Goal: Task Accomplishment & Management: Manage account settings

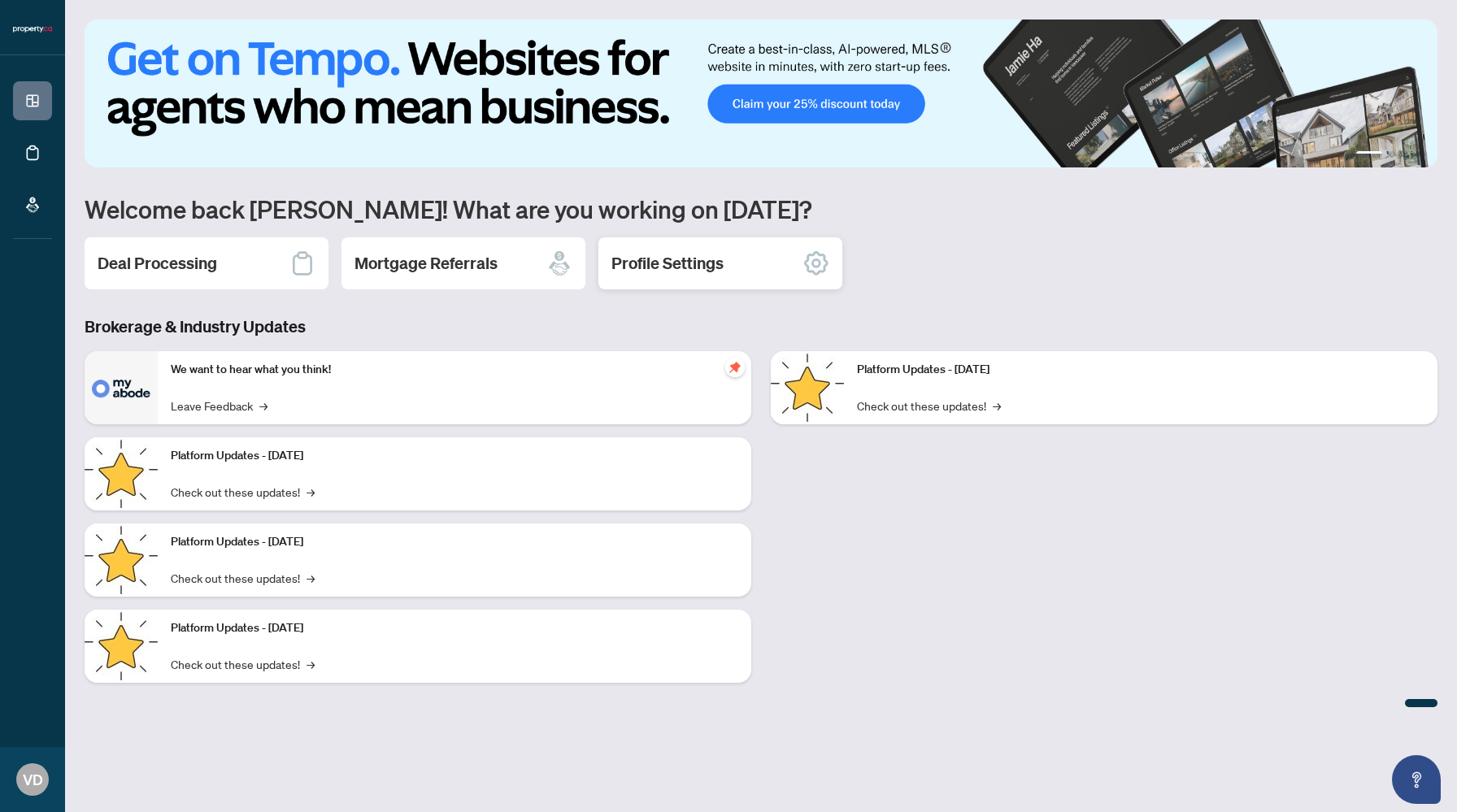
click at [823, 270] on icon at bounding box center [816, 263] width 24 height 24
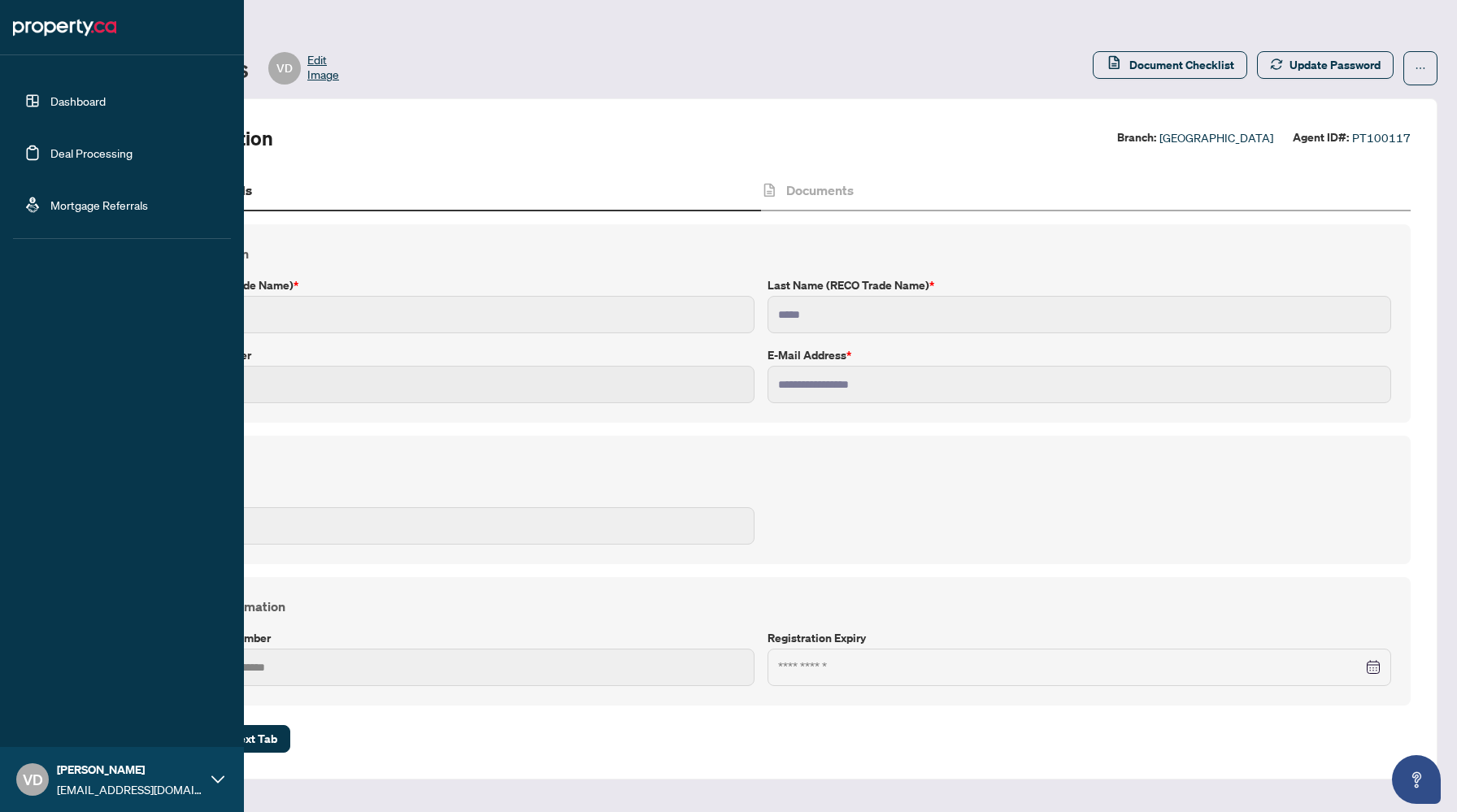
click at [50, 105] on link "Dashboard" at bounding box center [78, 101] width 55 height 15
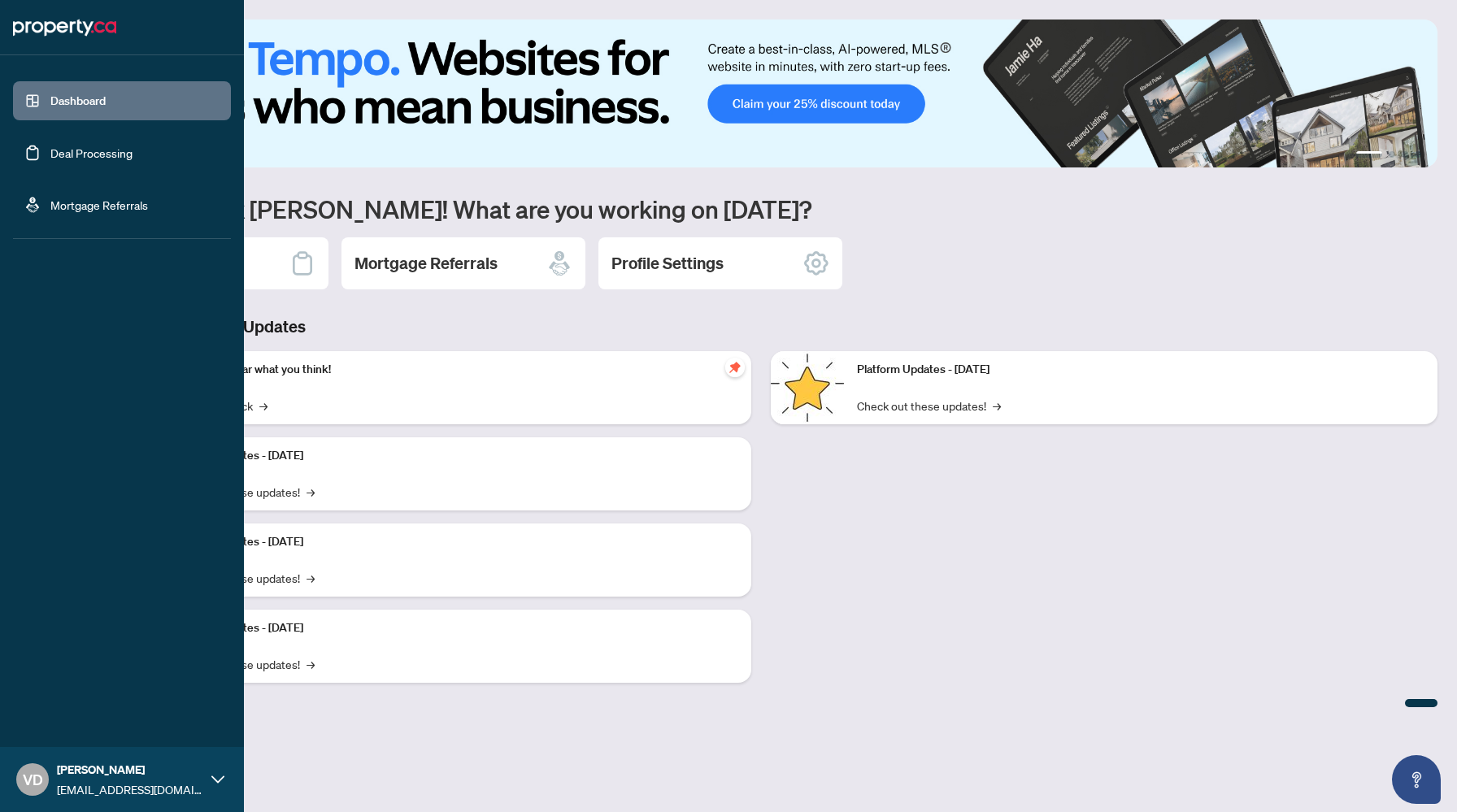
click at [50, 154] on link "Deal Processing" at bounding box center [91, 153] width 82 height 15
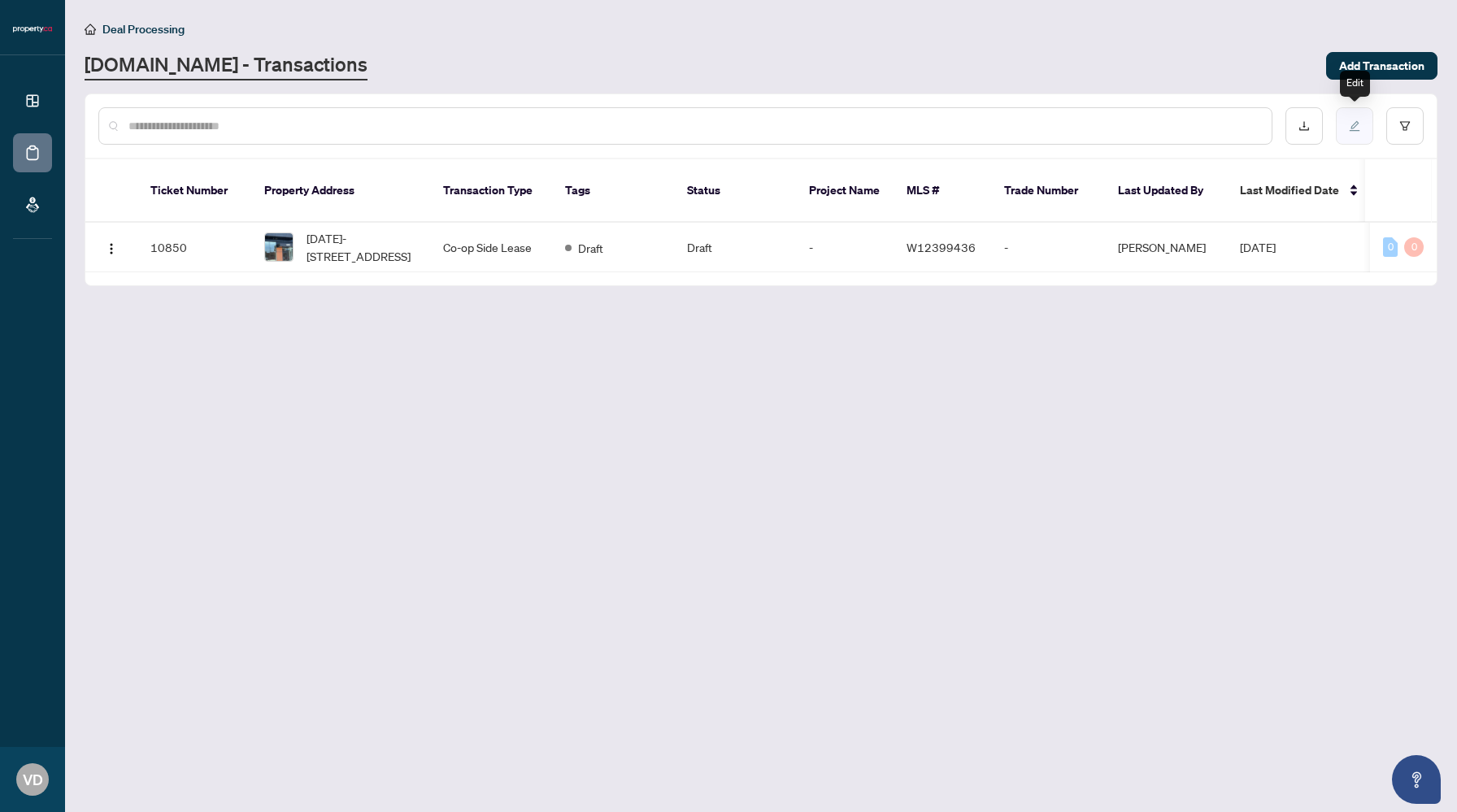
click at [1350, 133] on button "button" at bounding box center [1354, 126] width 37 height 37
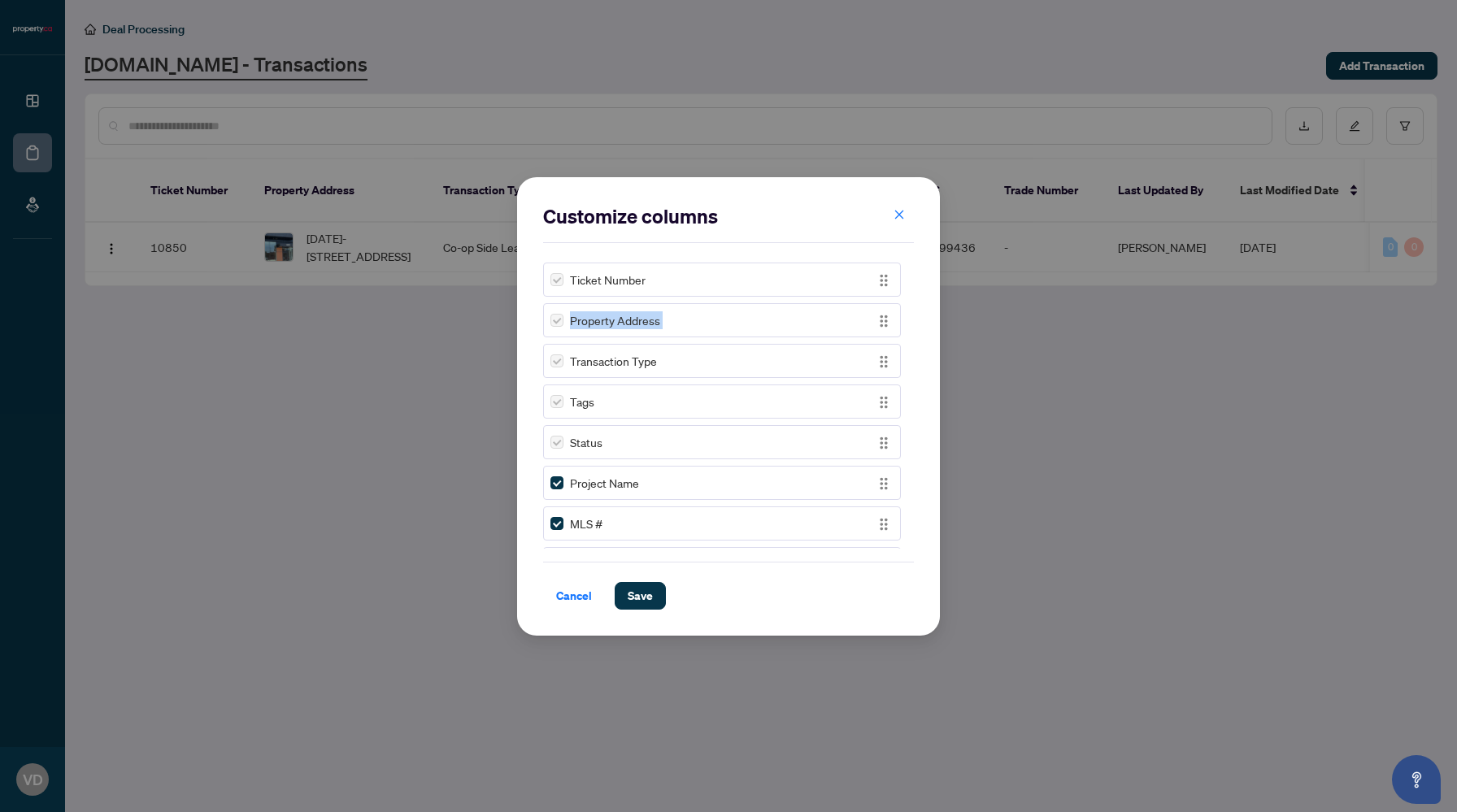
drag, startPoint x: 914, startPoint y: 283, endPoint x: 914, endPoint y: 338, distance: 55.0
click at [914, 338] on div "Customize columns Ticket Number Property Address Transaction Type Tags Status P…" at bounding box center [729, 406] width 423 height 458
click at [577, 596] on span "Cancel" at bounding box center [574, 596] width 36 height 26
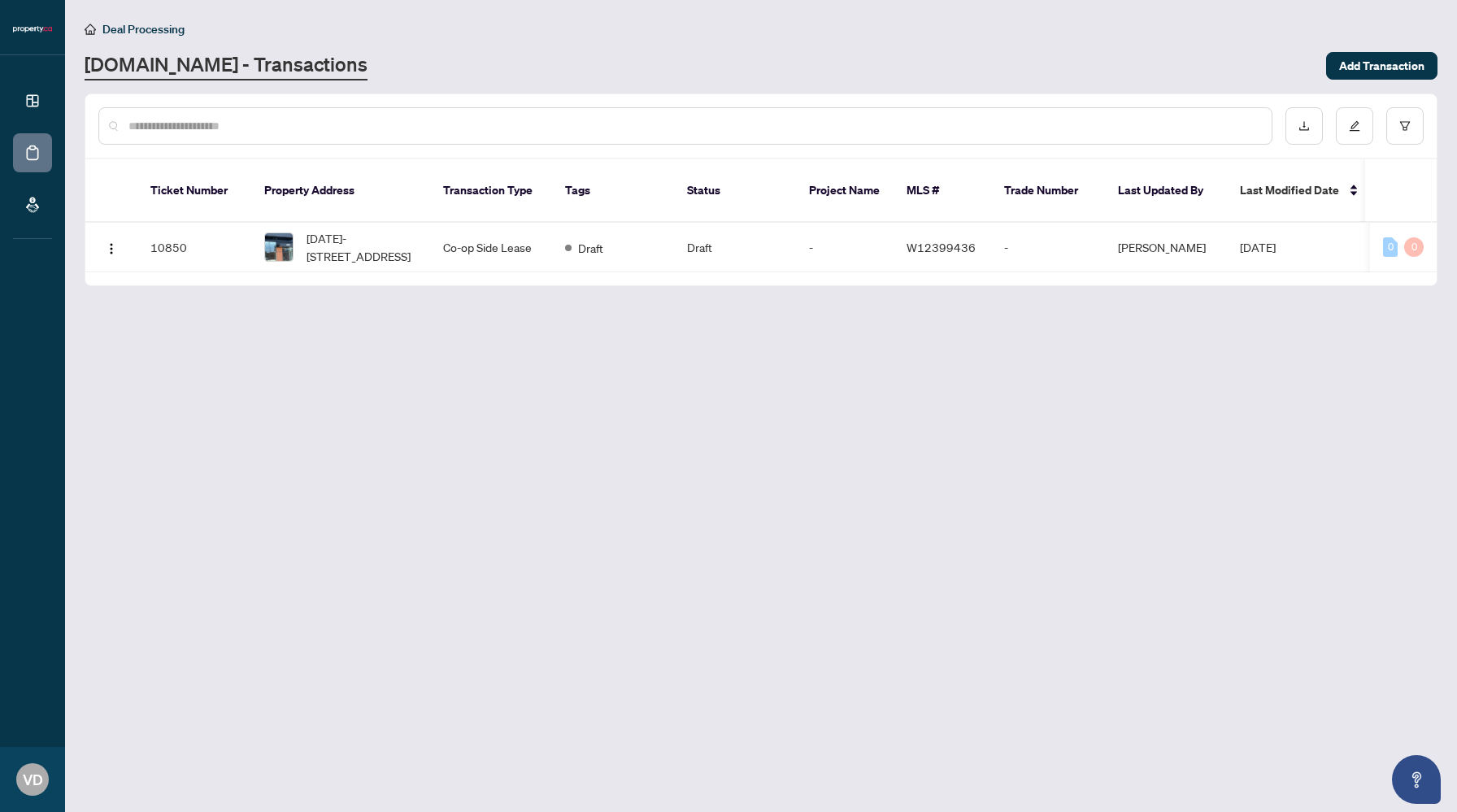
scroll to position [0, 0]
click at [114, 243] on img "button" at bounding box center [111, 249] width 13 height 13
click at [179, 340] on span "Delete Transaction" at bounding box center [189, 339] width 155 height 18
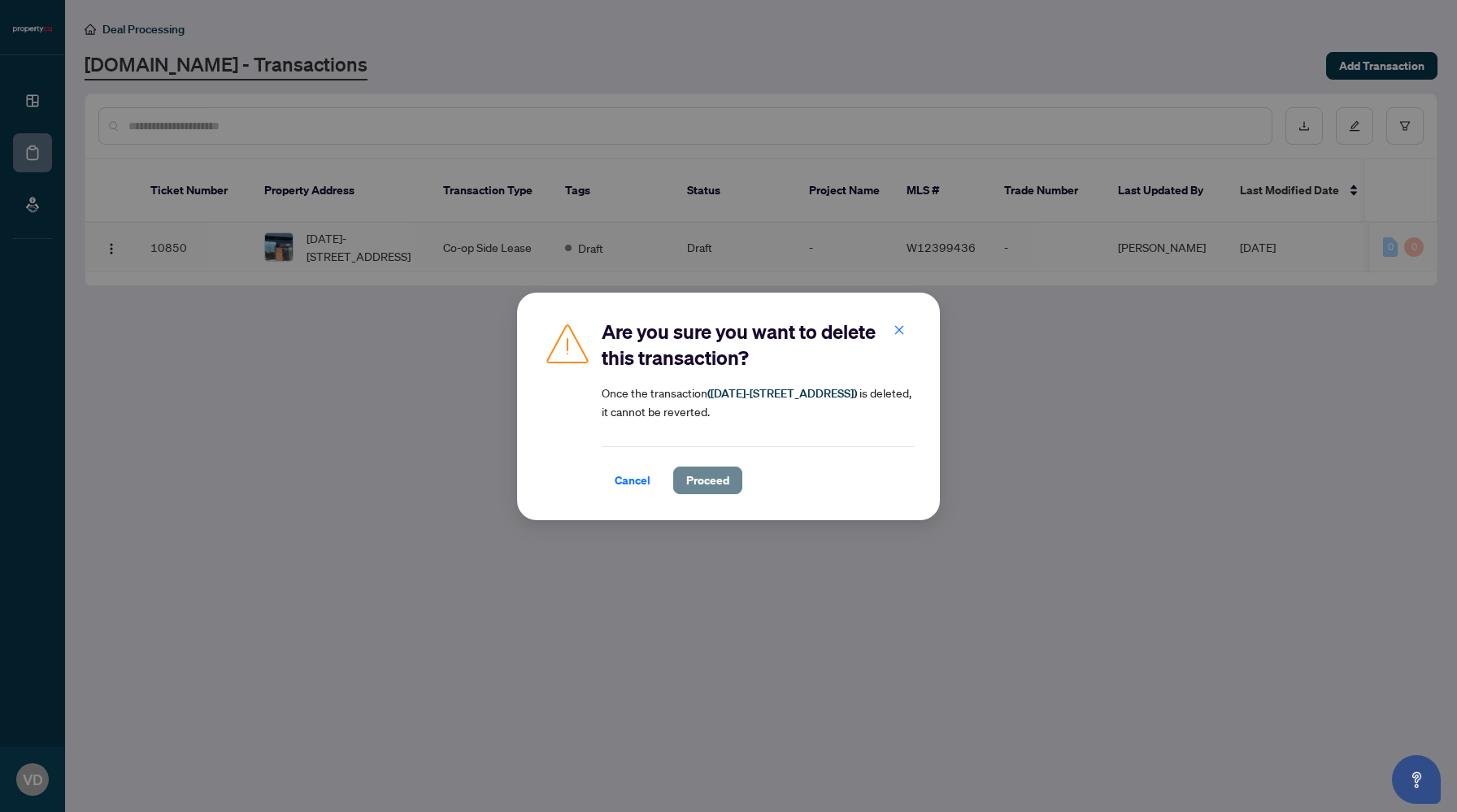
click at [704, 482] on span "Proceed" at bounding box center [708, 480] width 43 height 26
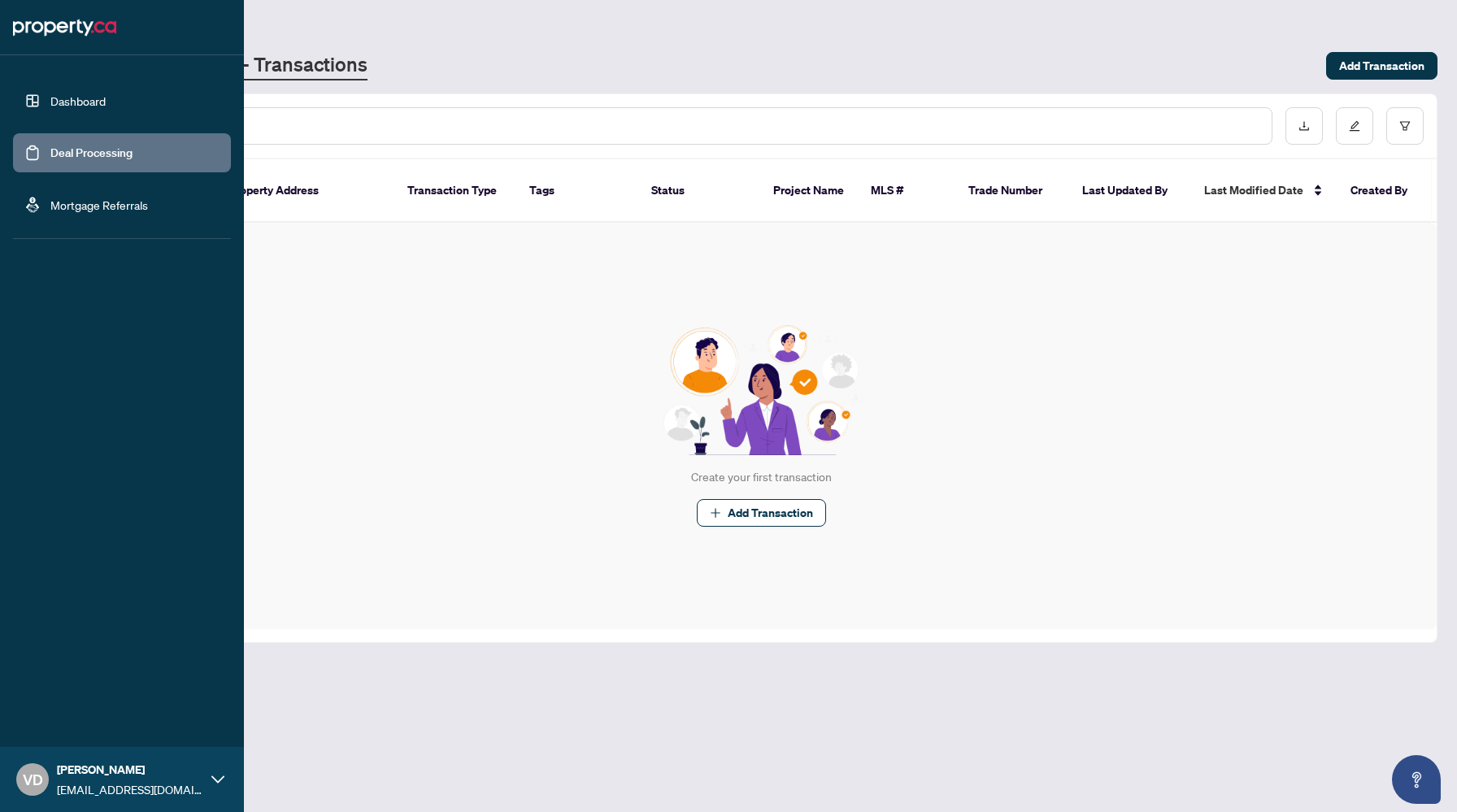
click at [50, 103] on link "Dashboard" at bounding box center [78, 101] width 55 height 15
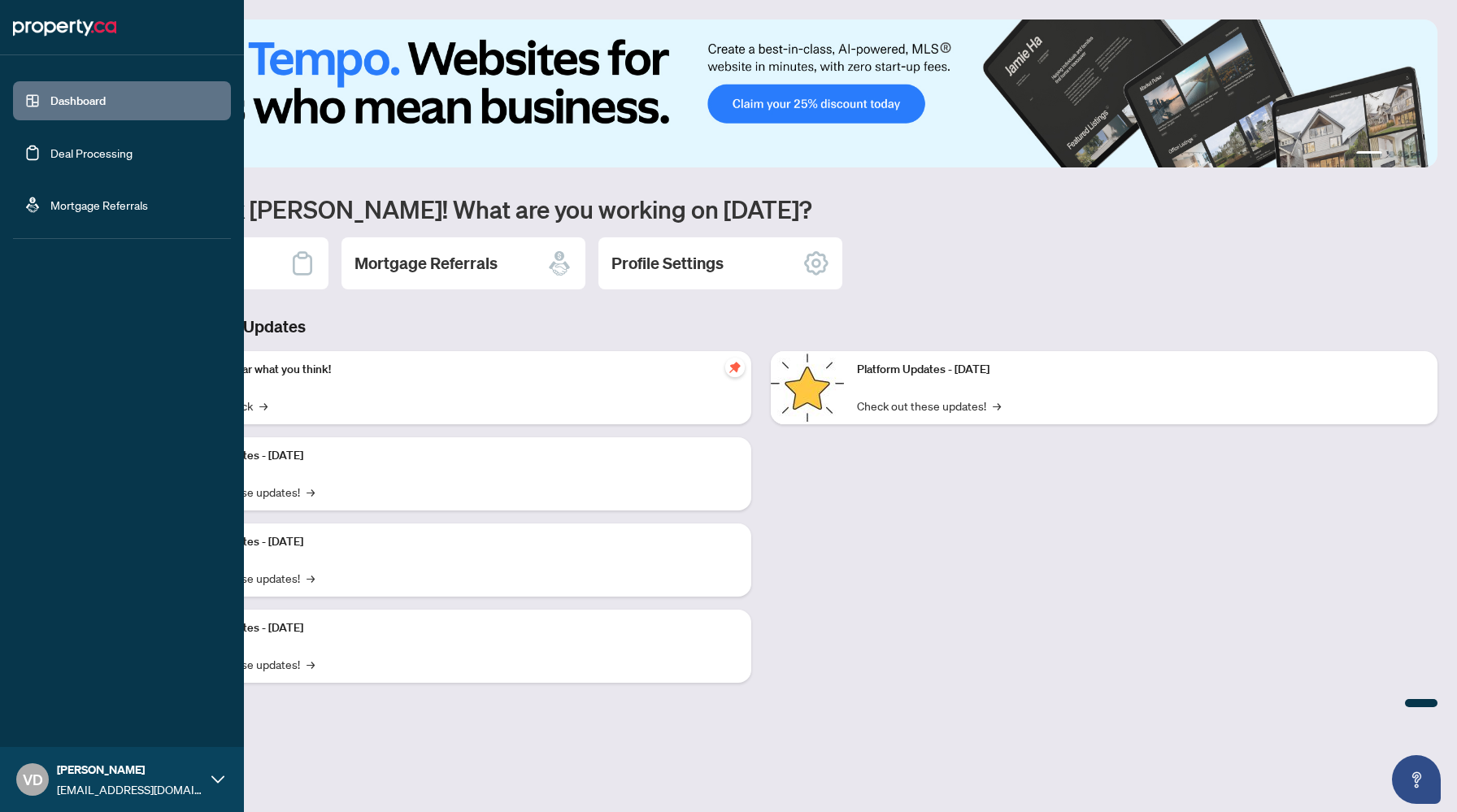
click at [101, 205] on link "Mortgage Referrals" at bounding box center [99, 205] width 98 height 15
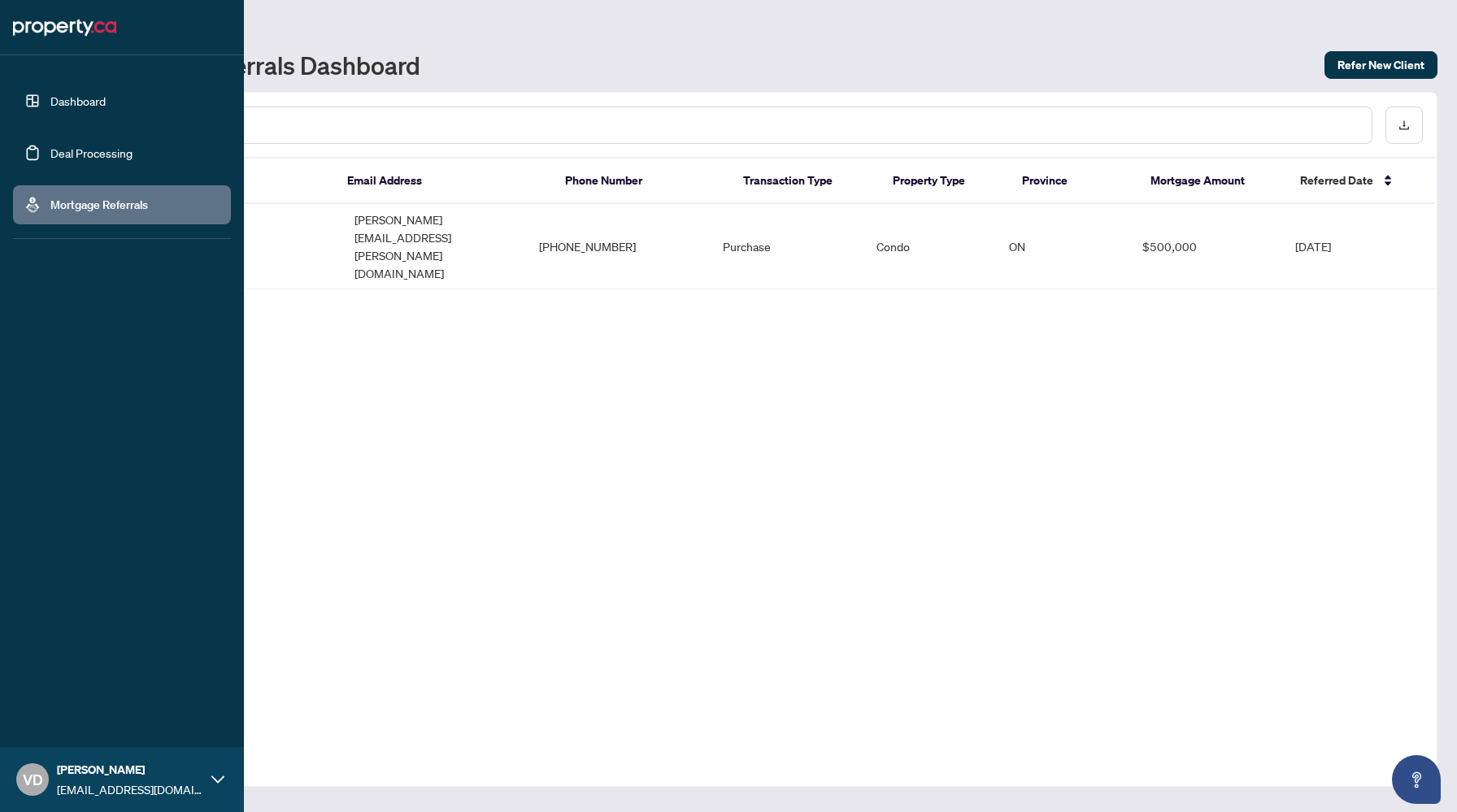
click at [50, 151] on link "Deal Processing" at bounding box center [91, 153] width 82 height 15
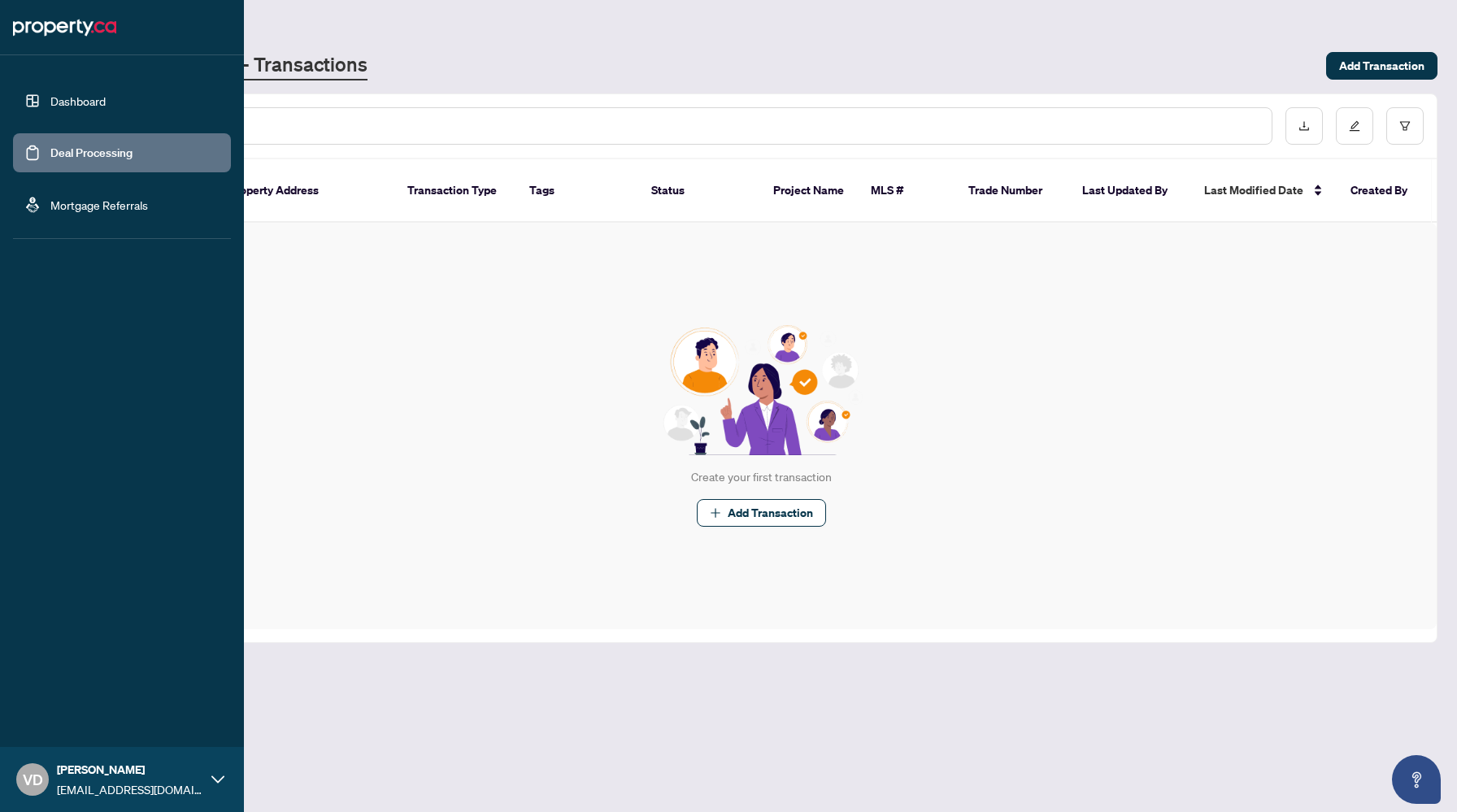
click at [106, 101] on link "Dashboard" at bounding box center [78, 101] width 55 height 15
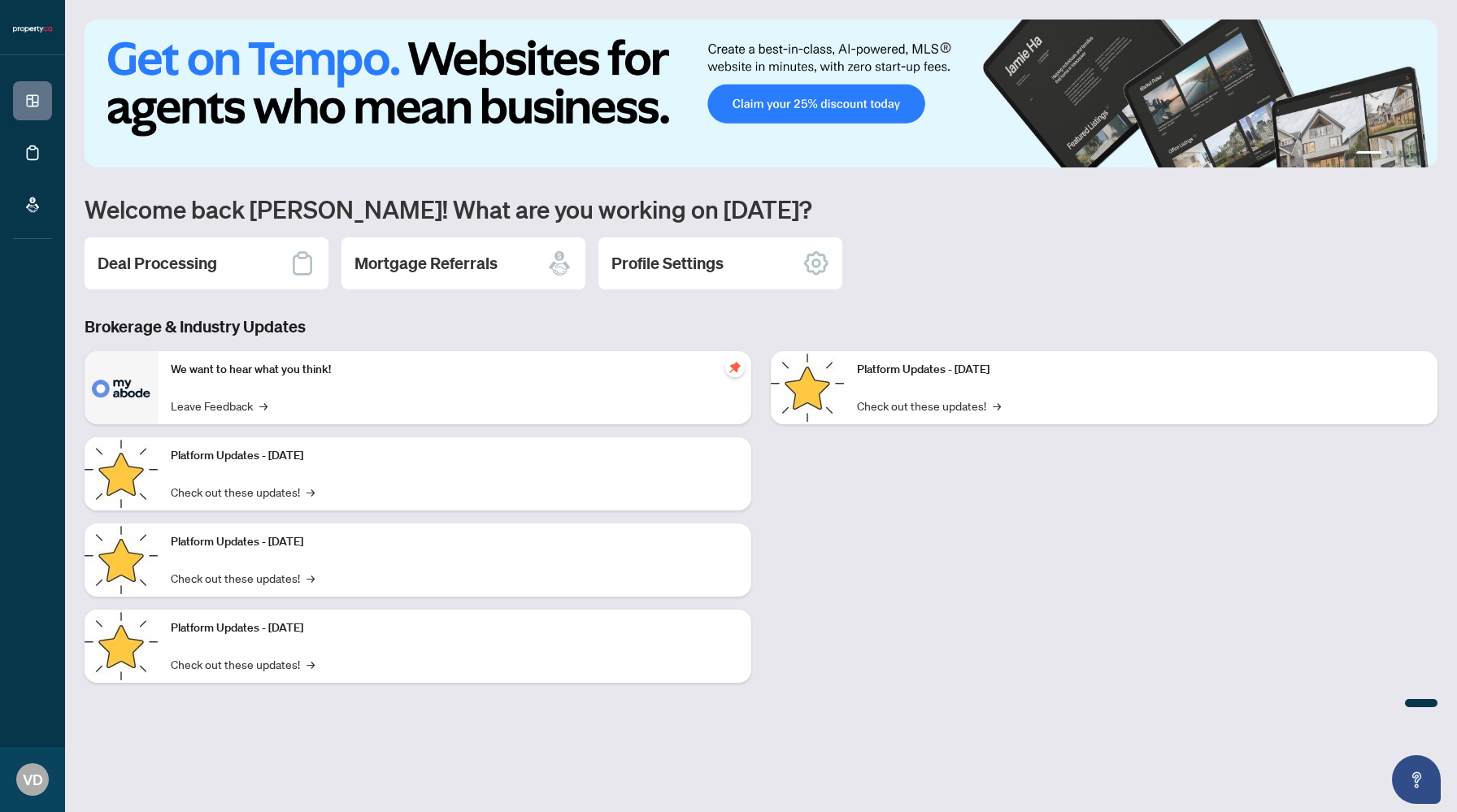
click at [1011, 215] on h1 "Welcome back [PERSON_NAME]! What are you working on [DATE]?" at bounding box center [761, 209] width 1353 height 31
click at [224, 407] on link "Leave Feedback →" at bounding box center [219, 406] width 97 height 18
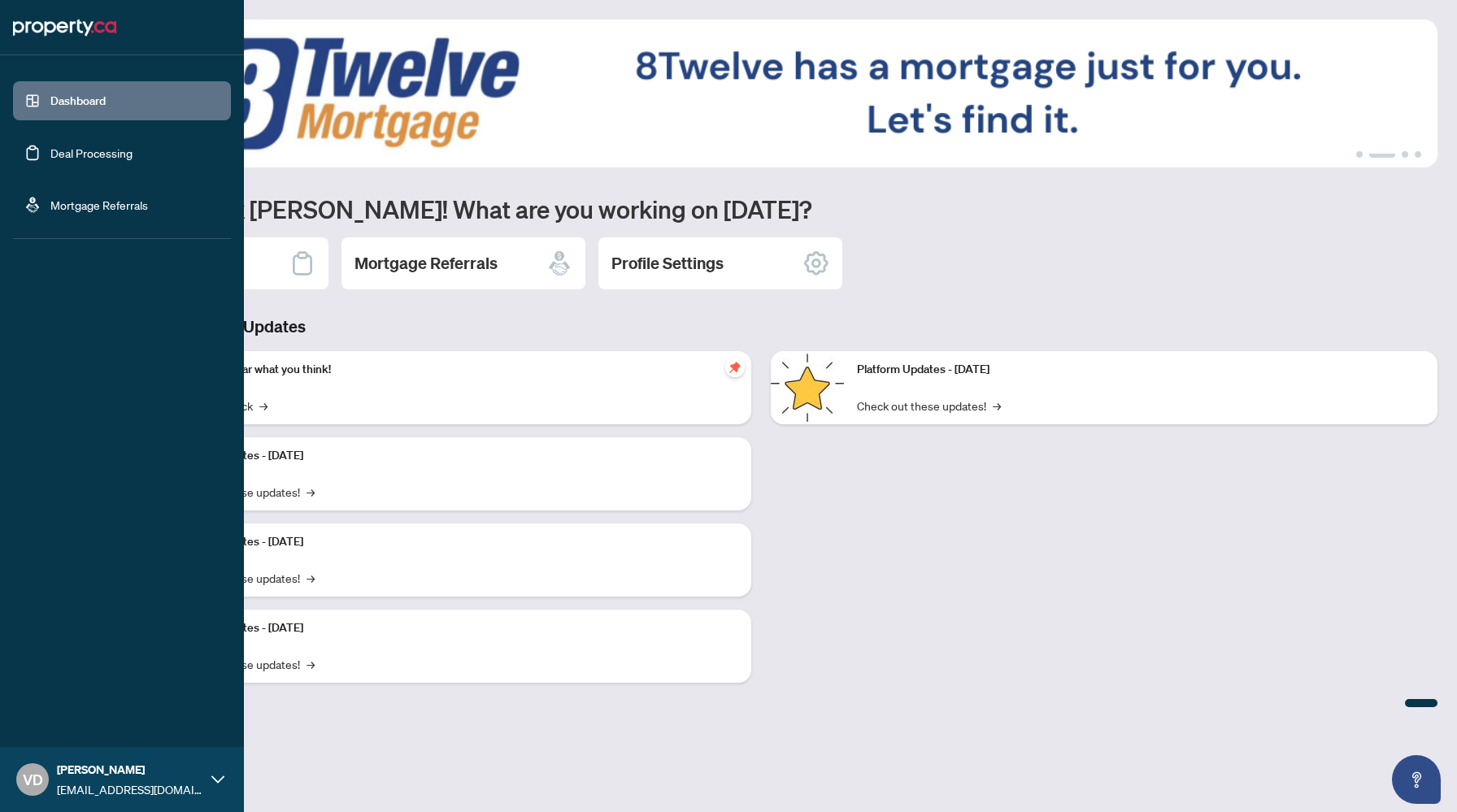
click at [222, 781] on icon at bounding box center [218, 779] width 13 height 13
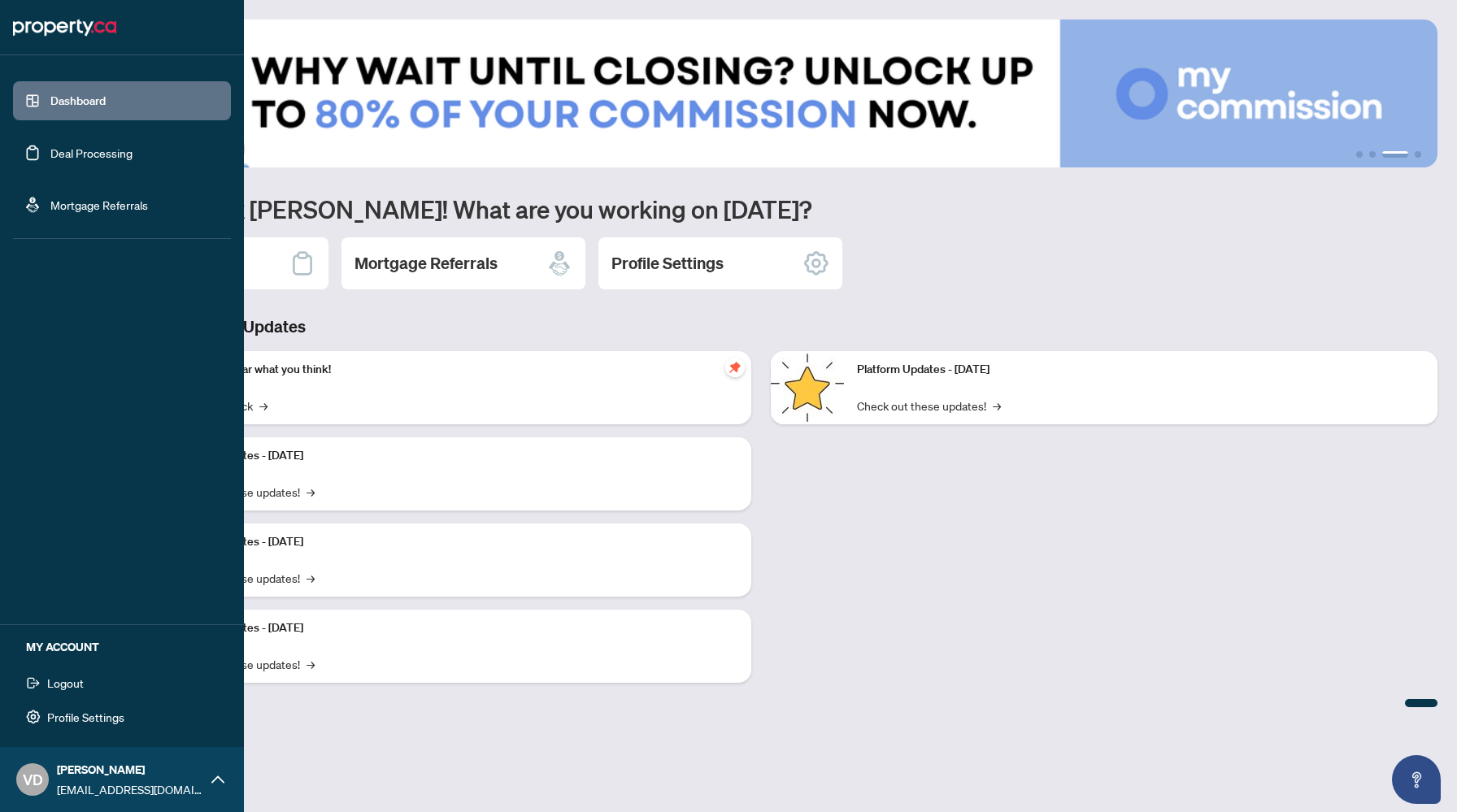
click at [222, 781] on icon at bounding box center [218, 779] width 13 height 7
click at [222, 781] on icon at bounding box center [218, 779] width 13 height 13
click at [117, 715] on span "Profile Settings" at bounding box center [85, 717] width 77 height 26
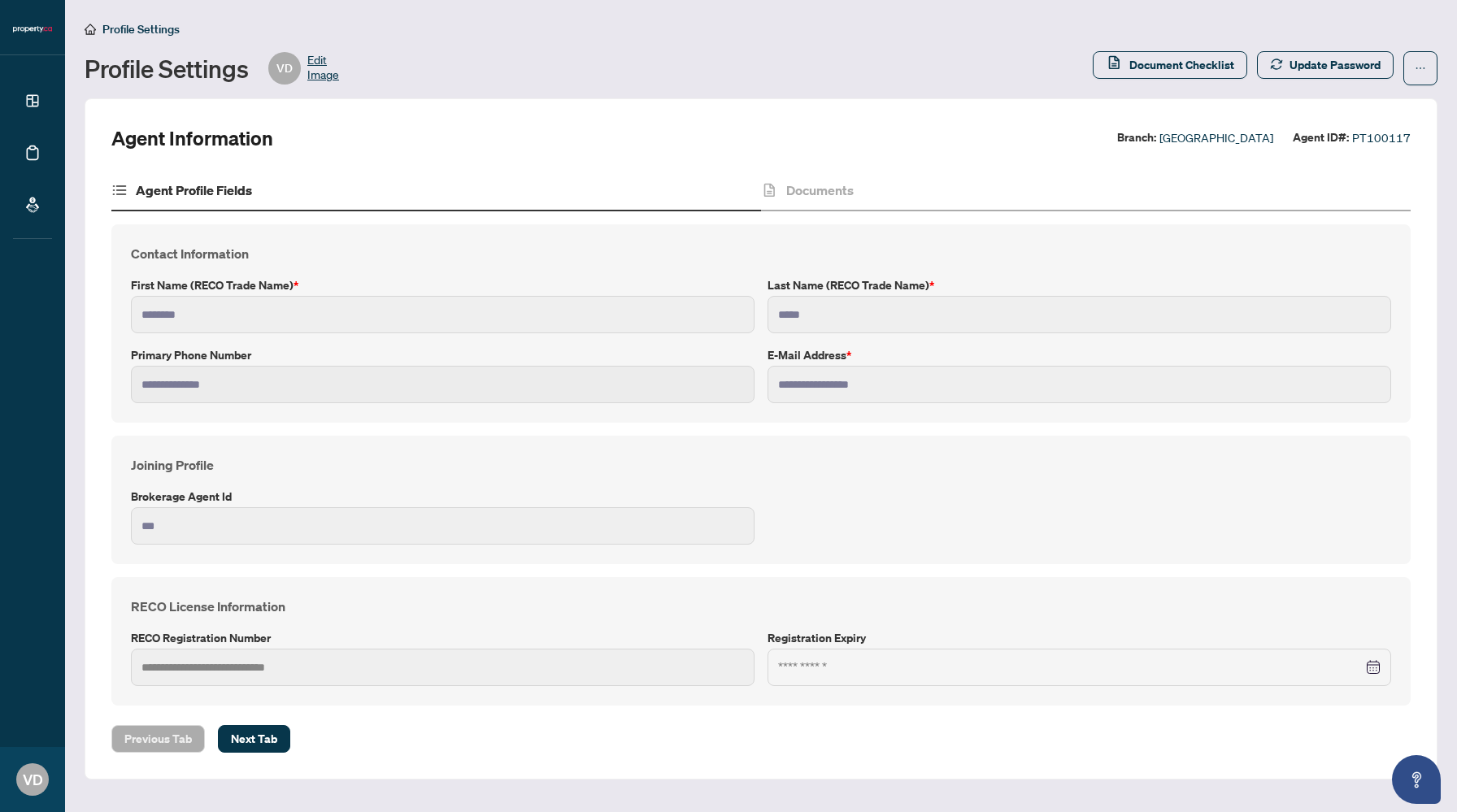
click at [1040, 684] on div at bounding box center [1080, 667] width 624 height 37
click at [1377, 669] on div at bounding box center [1079, 667] width 602 height 18
click at [271, 740] on span "Next Tab" at bounding box center [253, 739] width 46 height 26
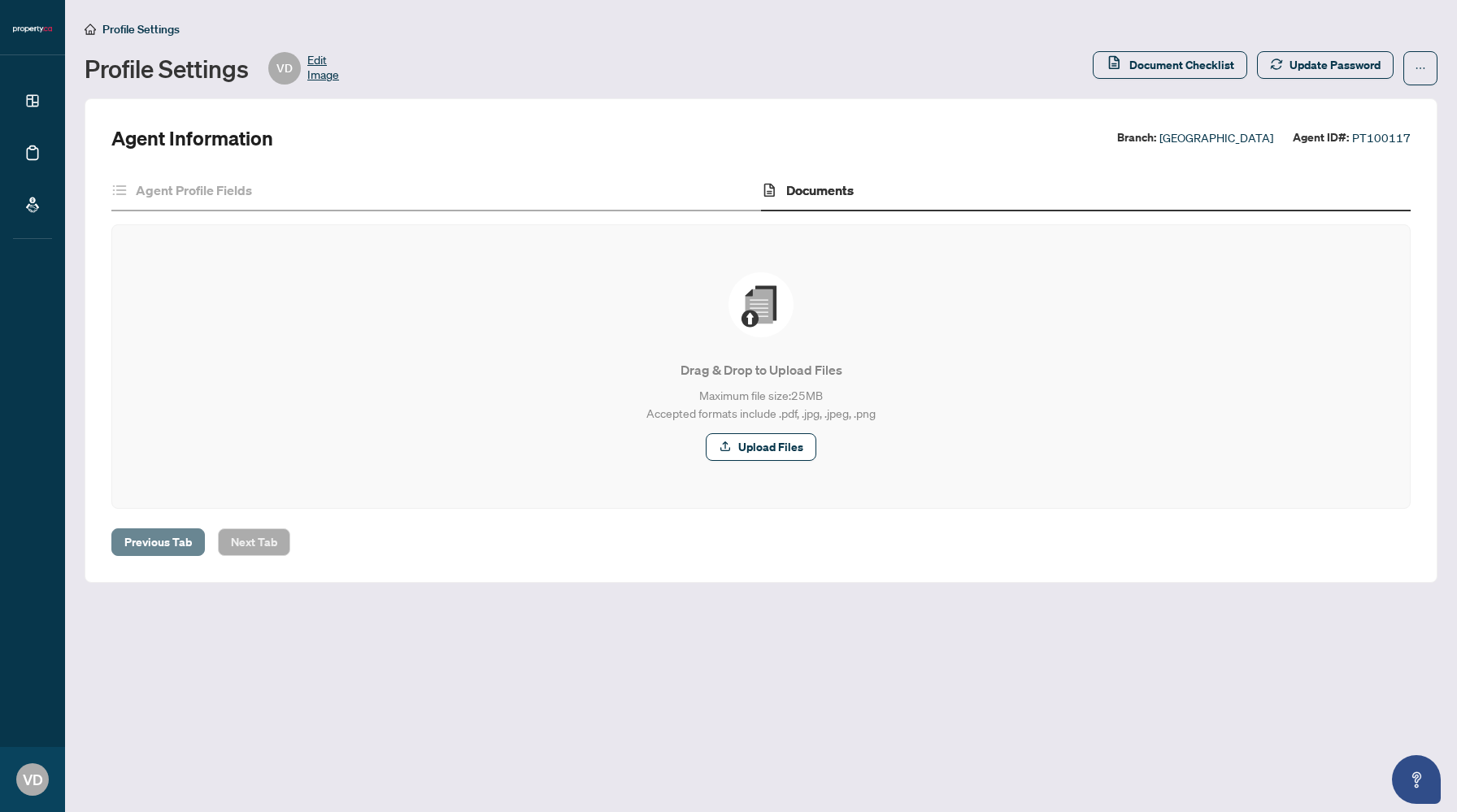
click at [178, 538] on span "Previous Tab" at bounding box center [159, 542] width 68 height 26
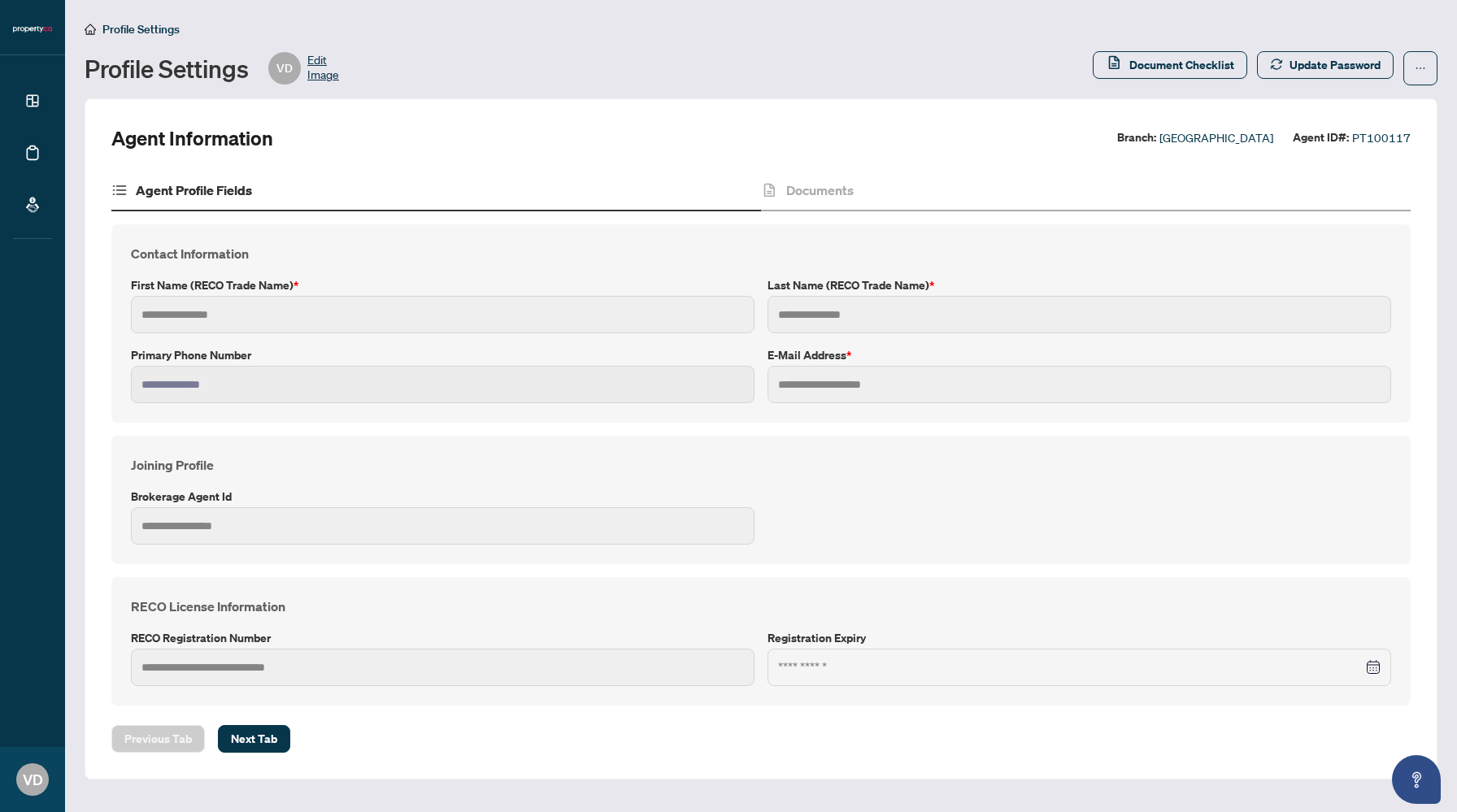
type input "********"
type input "*****"
type input "**********"
type input "***"
click at [94, 33] on icon "home" at bounding box center [90, 29] width 11 height 11
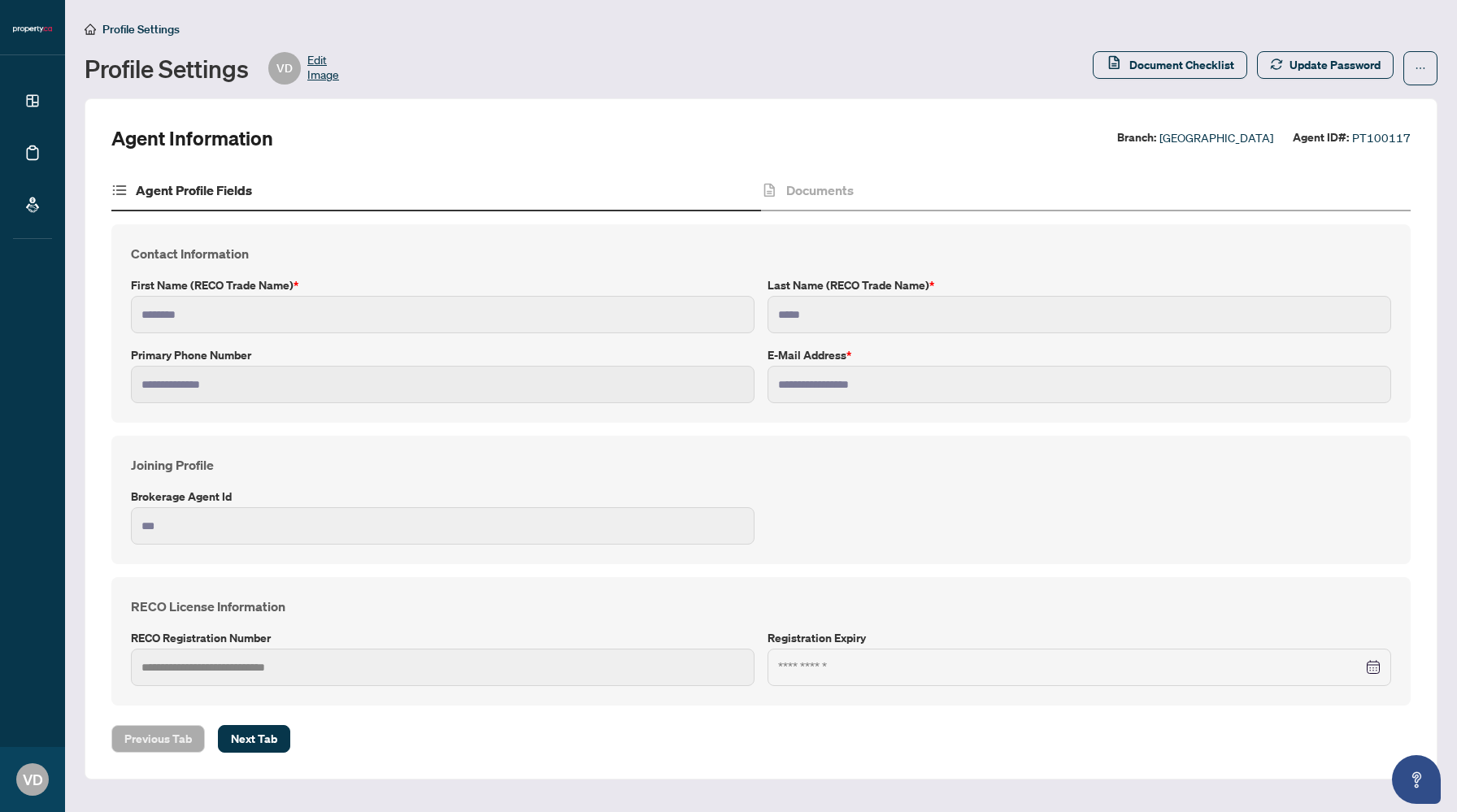
click at [119, 33] on span "Profile Settings" at bounding box center [140, 29] width 77 height 15
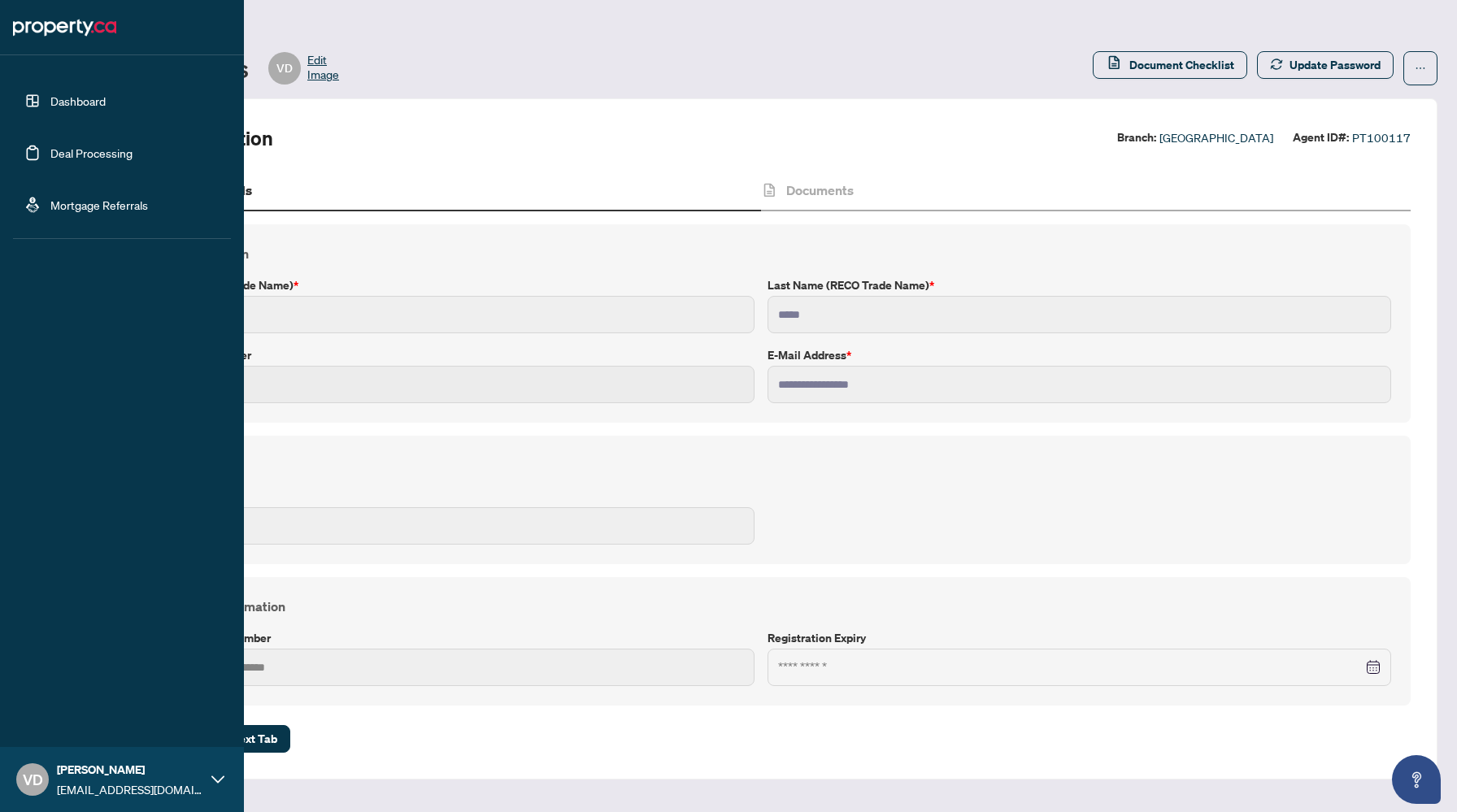
click at [50, 152] on link "Deal Processing" at bounding box center [91, 153] width 82 height 15
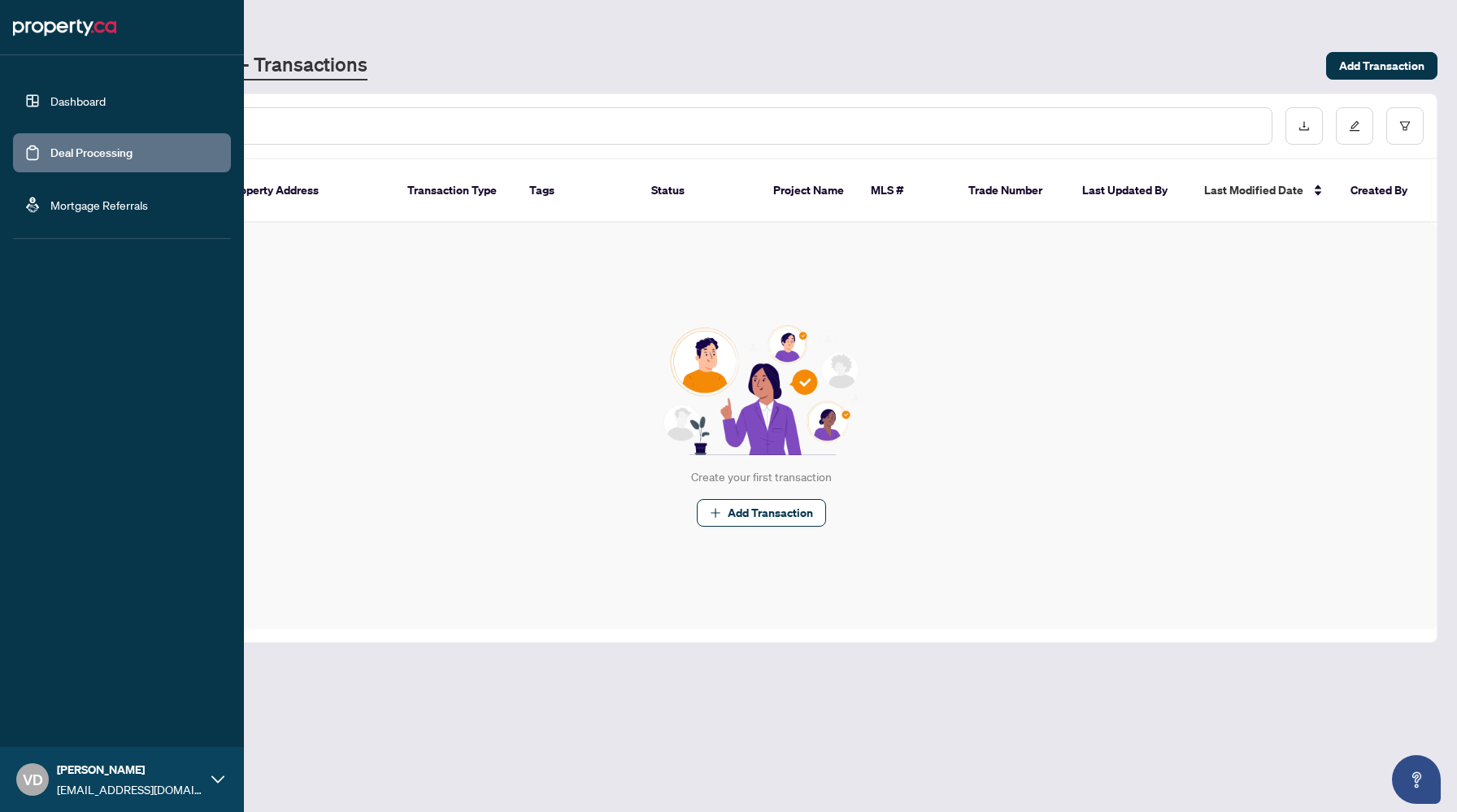
click at [94, 104] on link "Dashboard" at bounding box center [78, 101] width 55 height 15
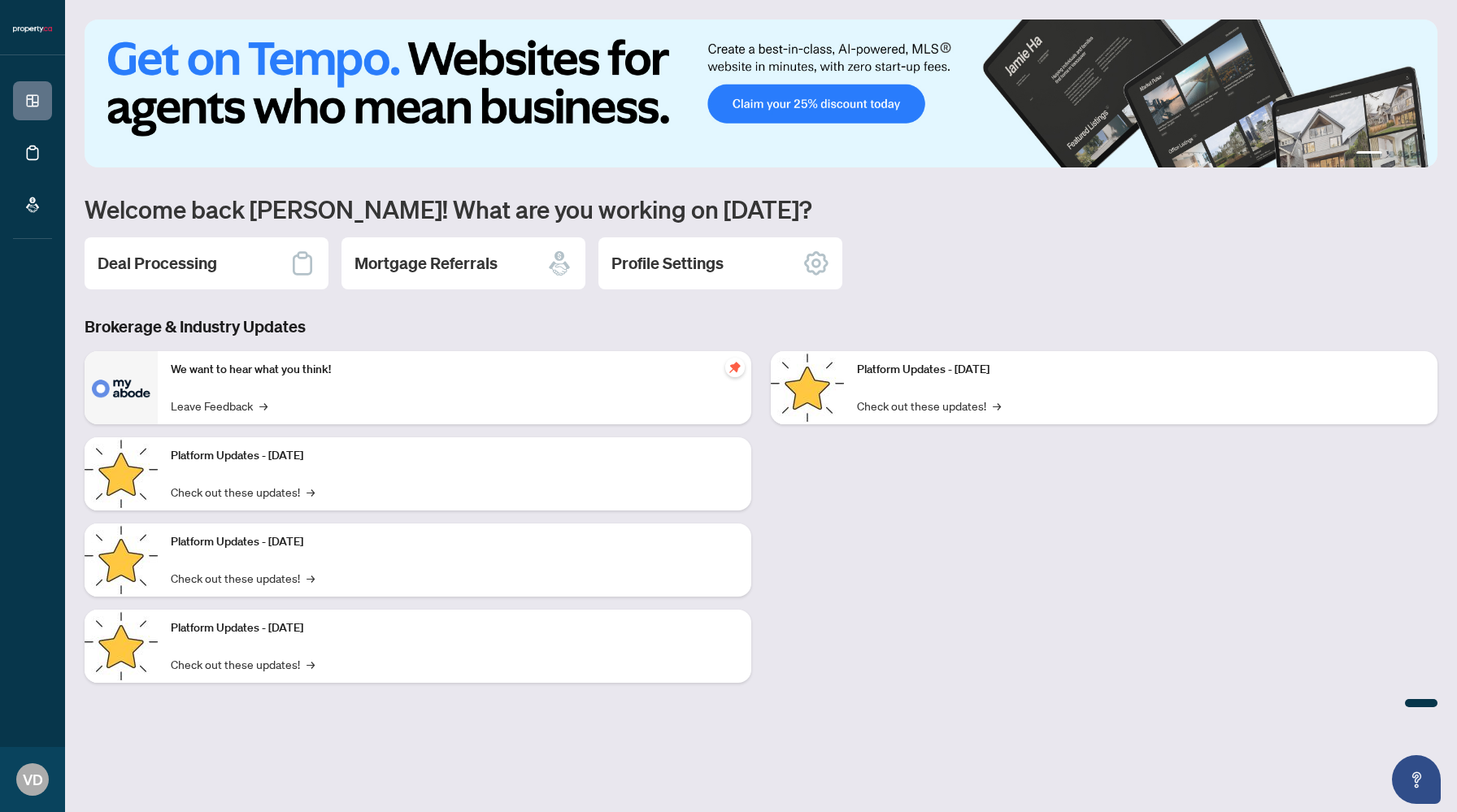
click at [738, 369] on icon "pushpin" at bounding box center [735, 367] width 10 height 10
click at [823, 493] on div "Platform Updates - [DATE] Check out these updates! →" at bounding box center [1104, 523] width 686 height 345
click at [340, 464] on p "Platform Updates - [DATE]" at bounding box center [454, 456] width 568 height 18
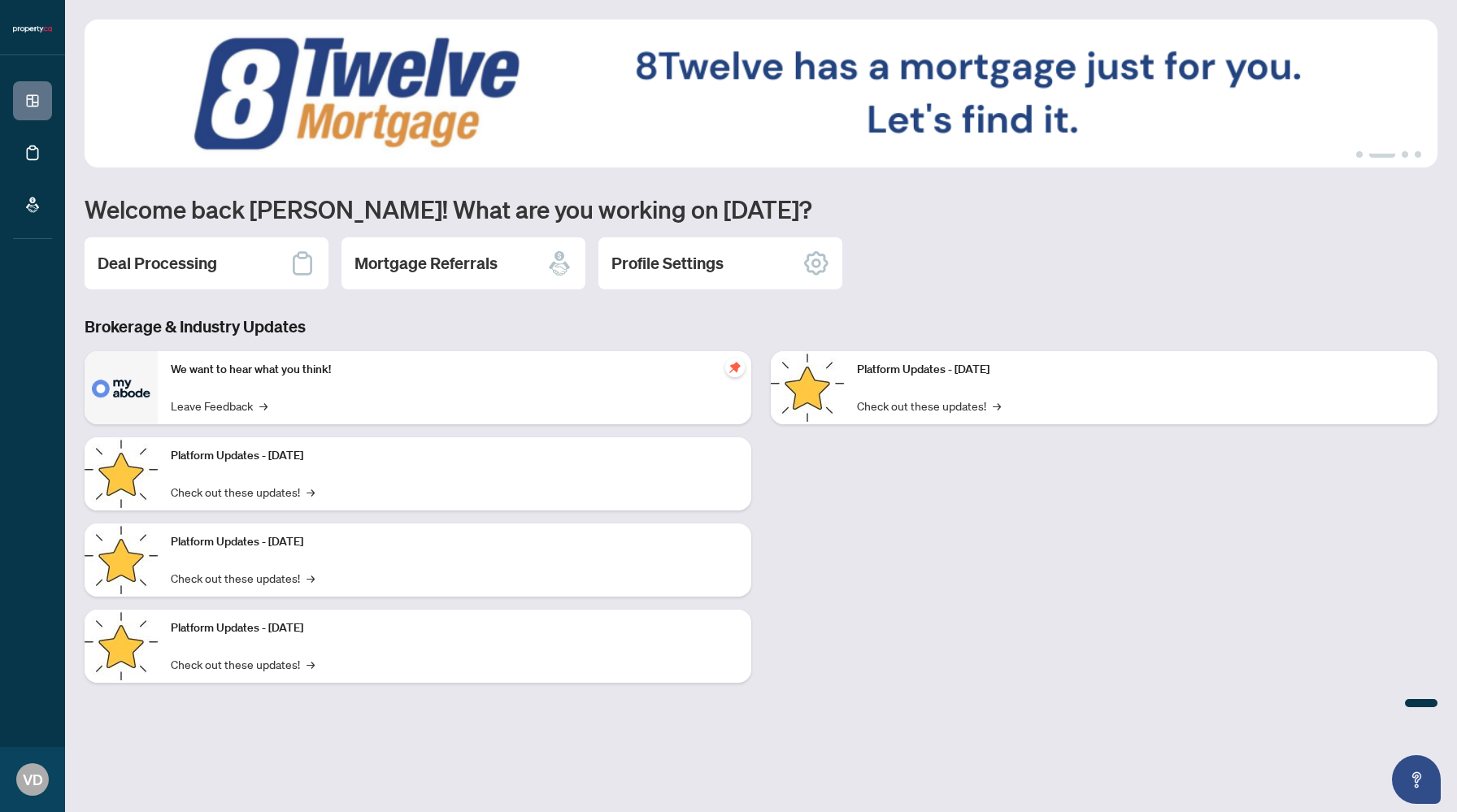
click at [341, 458] on p "Platform Updates - [DATE]" at bounding box center [454, 456] width 568 height 18
click at [301, 544] on p "Platform Updates - [DATE]" at bounding box center [454, 542] width 568 height 18
click at [289, 497] on link "Check out these updates! →" at bounding box center [243, 491] width 144 height 18
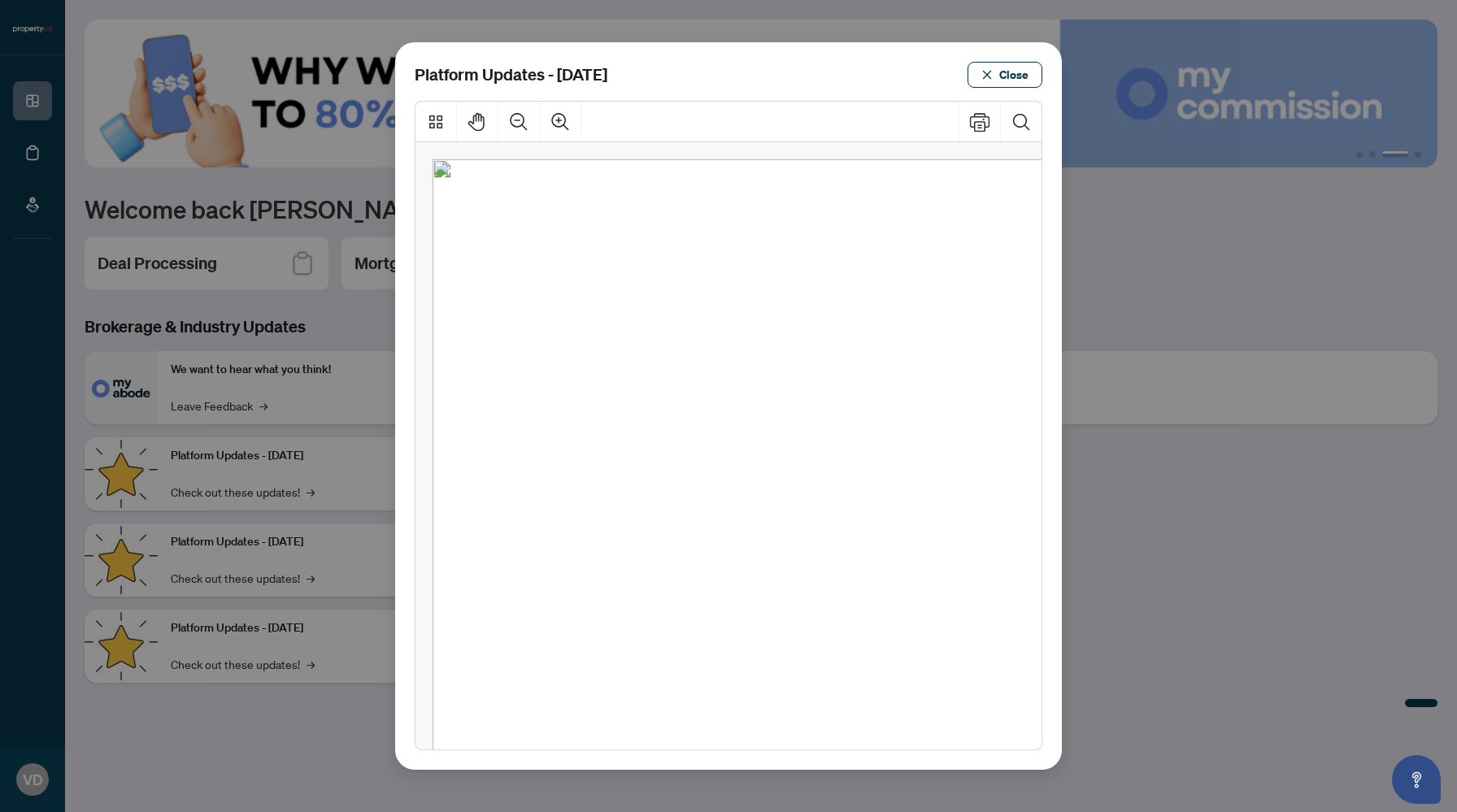
click at [1004, 88] on div "Platform Updates - September 16, 2025 Close" at bounding box center [728, 406] width 667 height 728
click at [1003, 79] on span "Close" at bounding box center [1014, 75] width 29 height 26
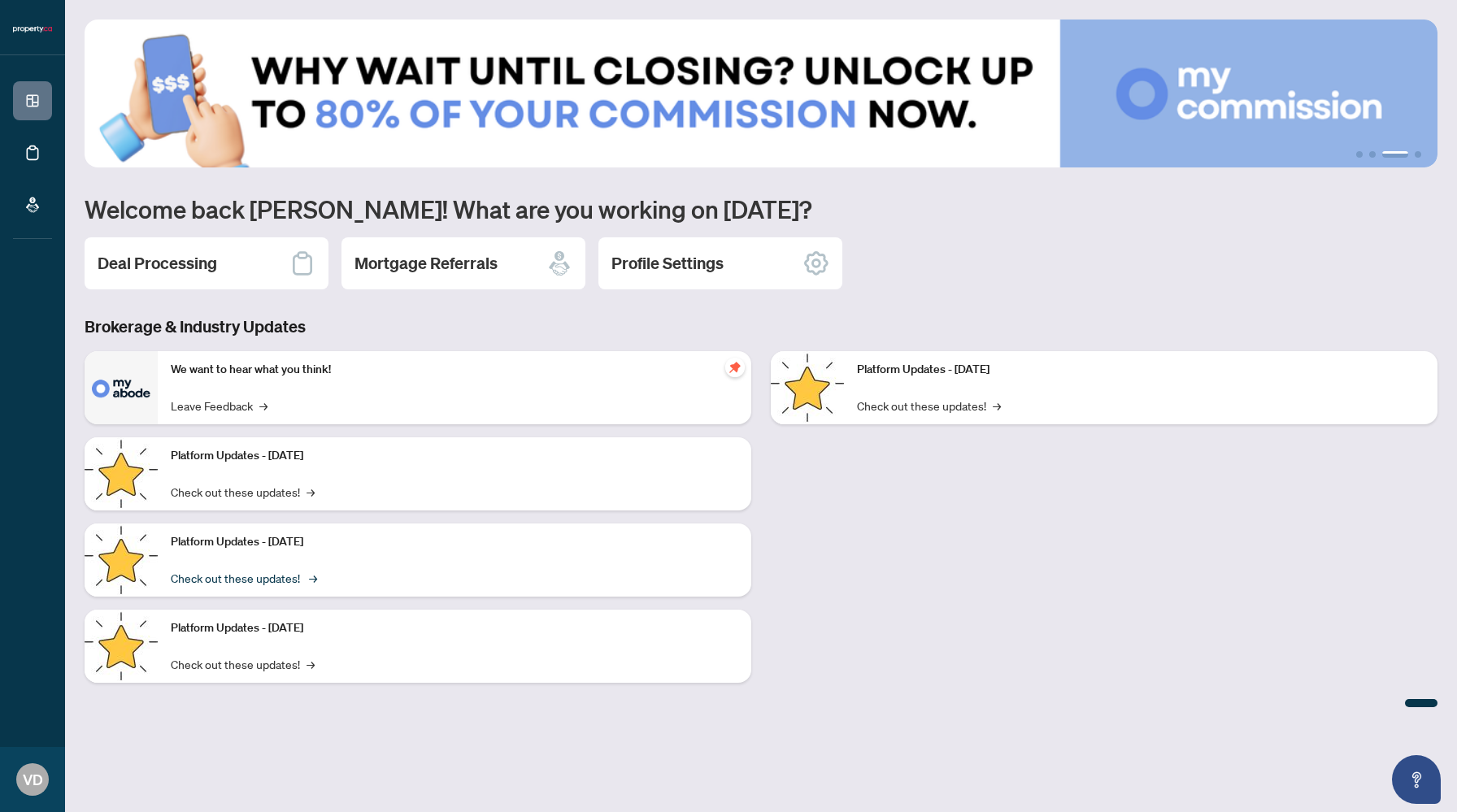
click at [276, 579] on link "Check out these updates! →" at bounding box center [243, 578] width 144 height 18
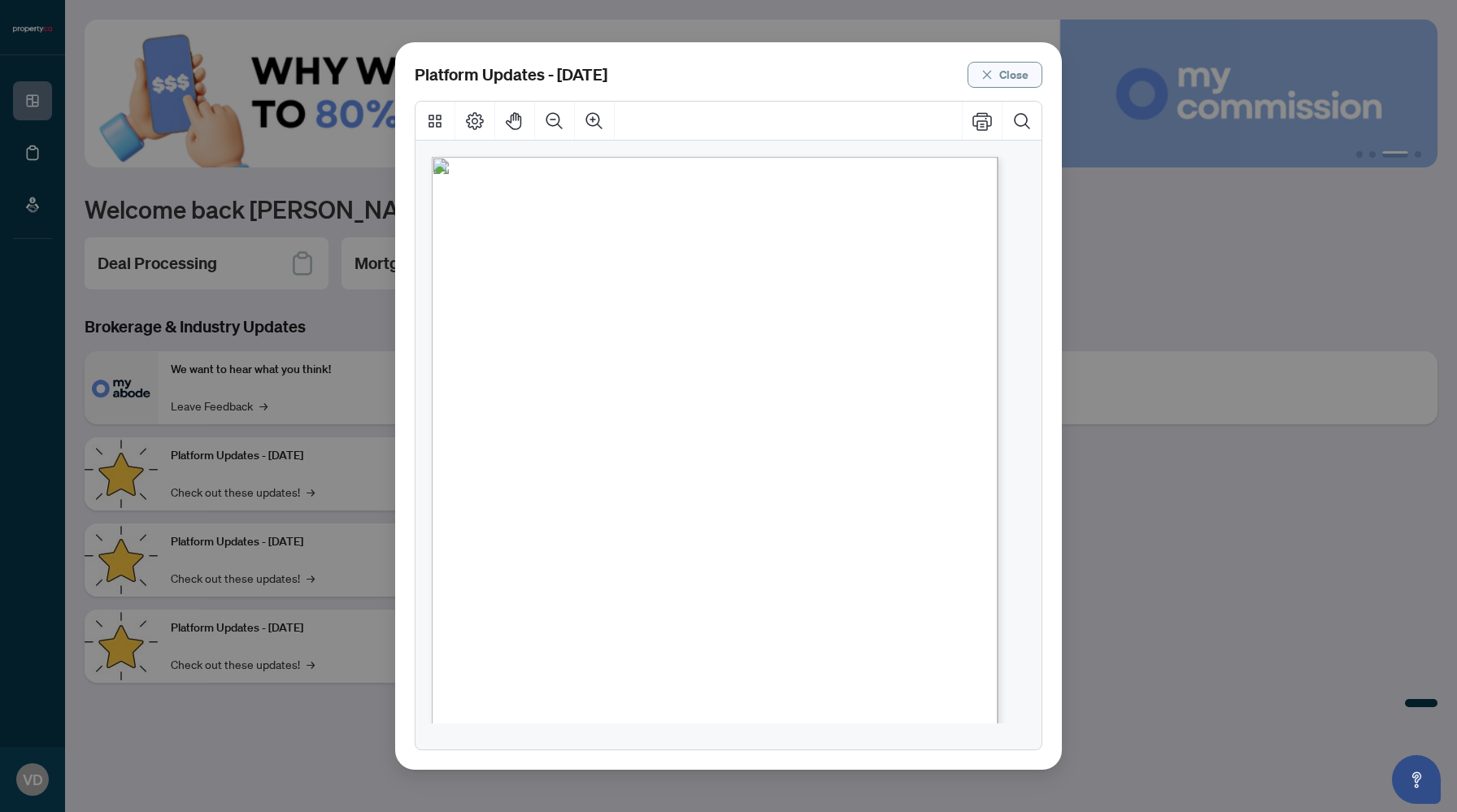
click at [998, 73] on button "Close" at bounding box center [1005, 75] width 75 height 26
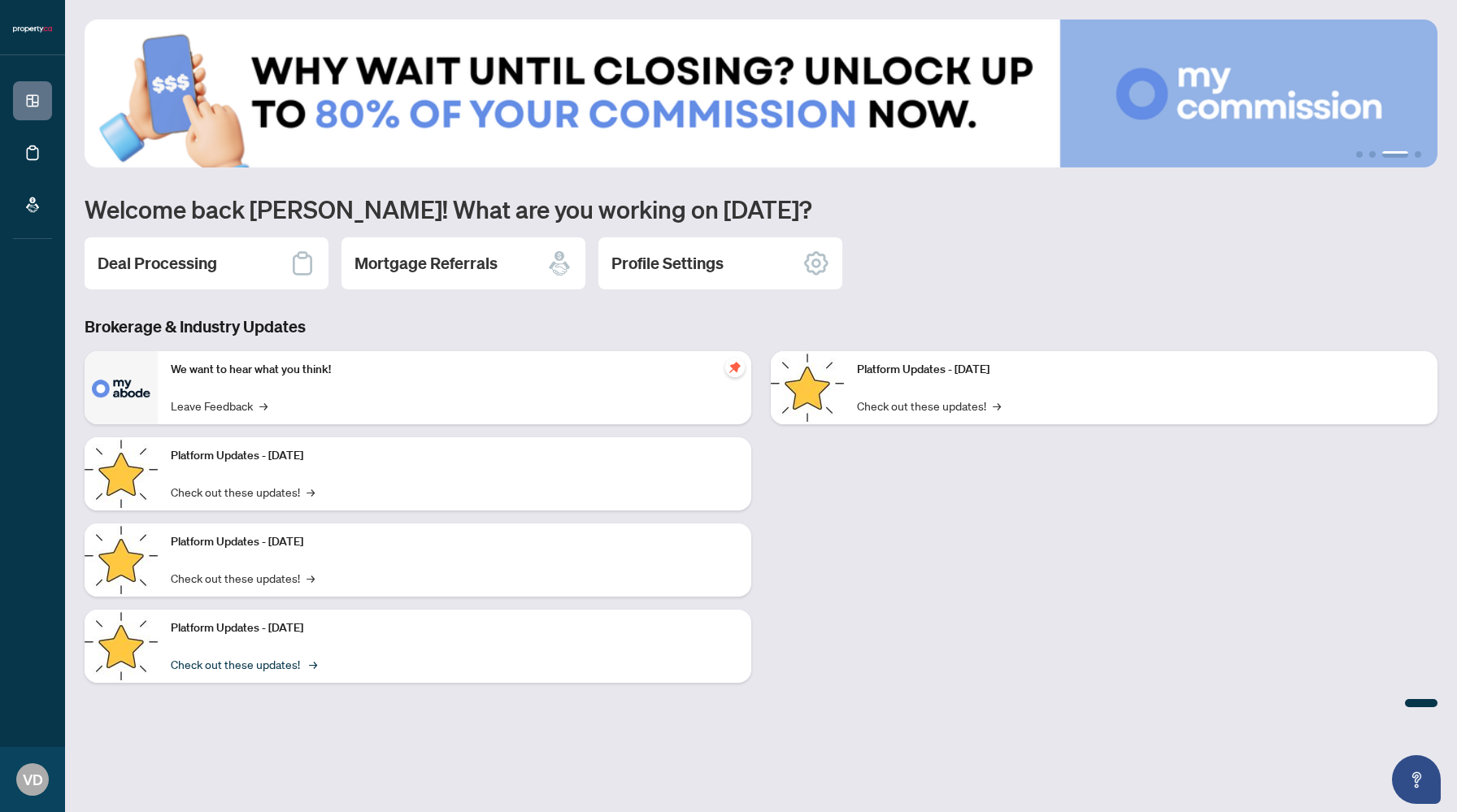
click at [285, 665] on link "Check out these updates! →" at bounding box center [243, 664] width 144 height 18
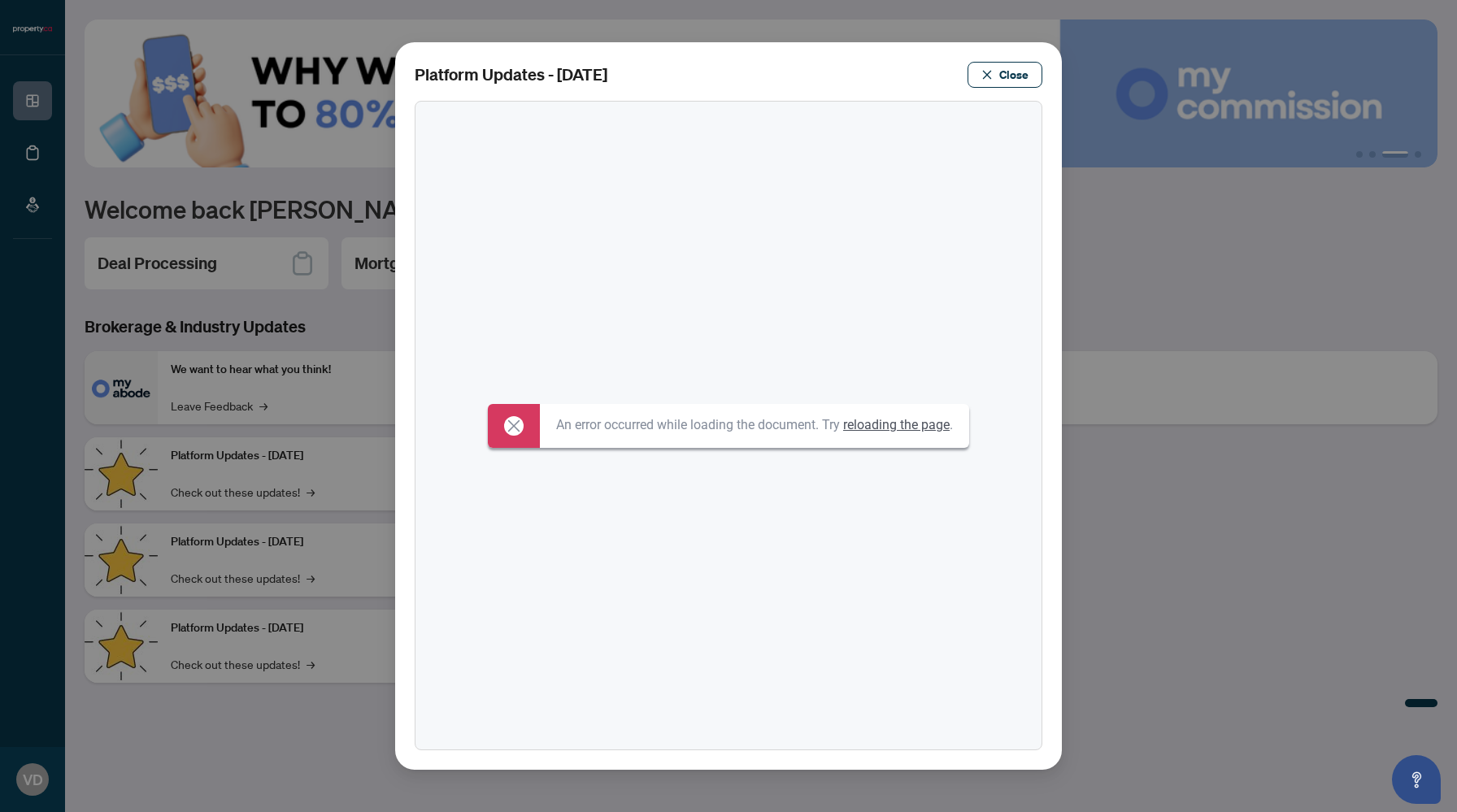
click at [909, 431] on link "reloading the page" at bounding box center [896, 425] width 107 height 16
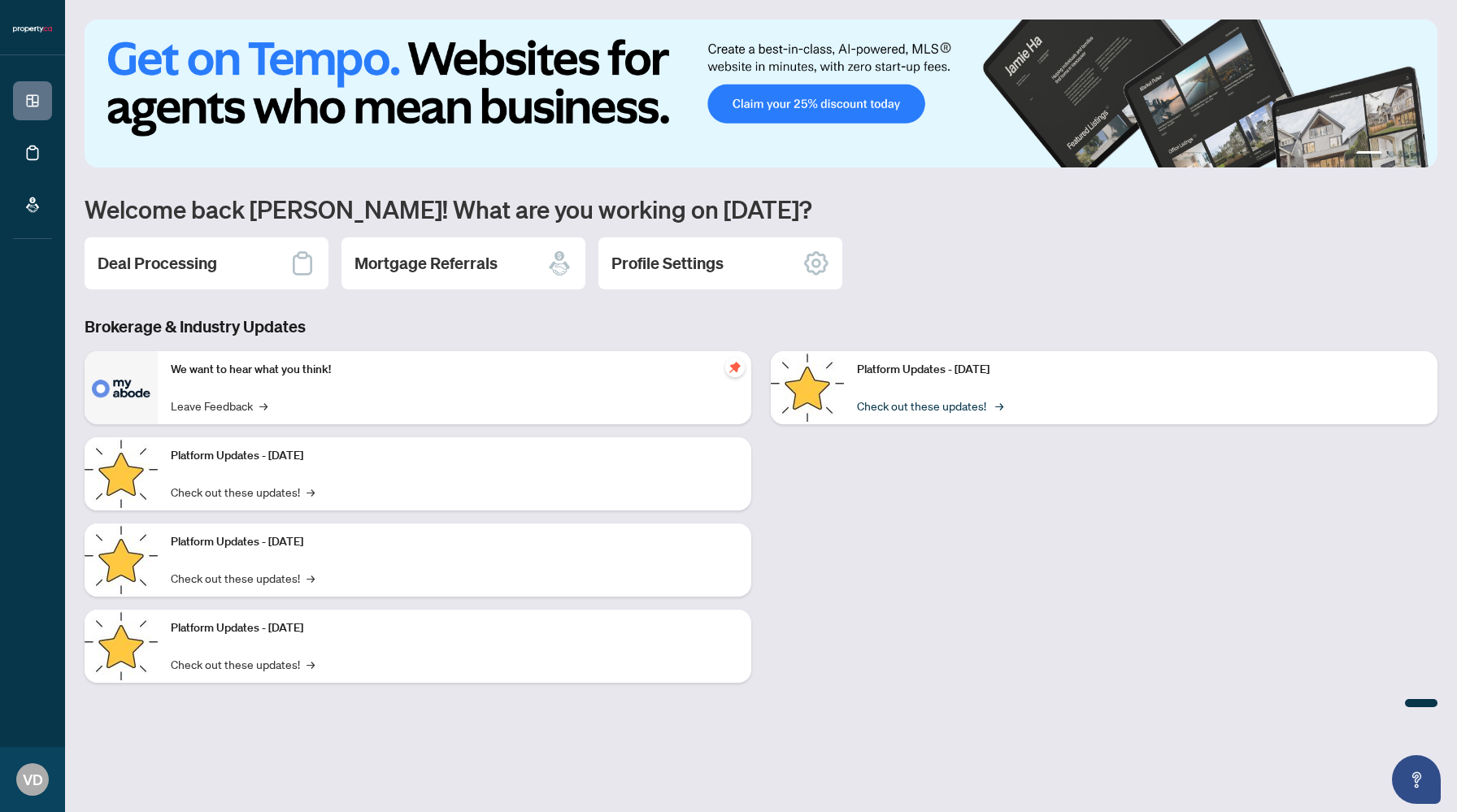
click at [914, 403] on link "Check out these updates! →" at bounding box center [929, 406] width 144 height 18
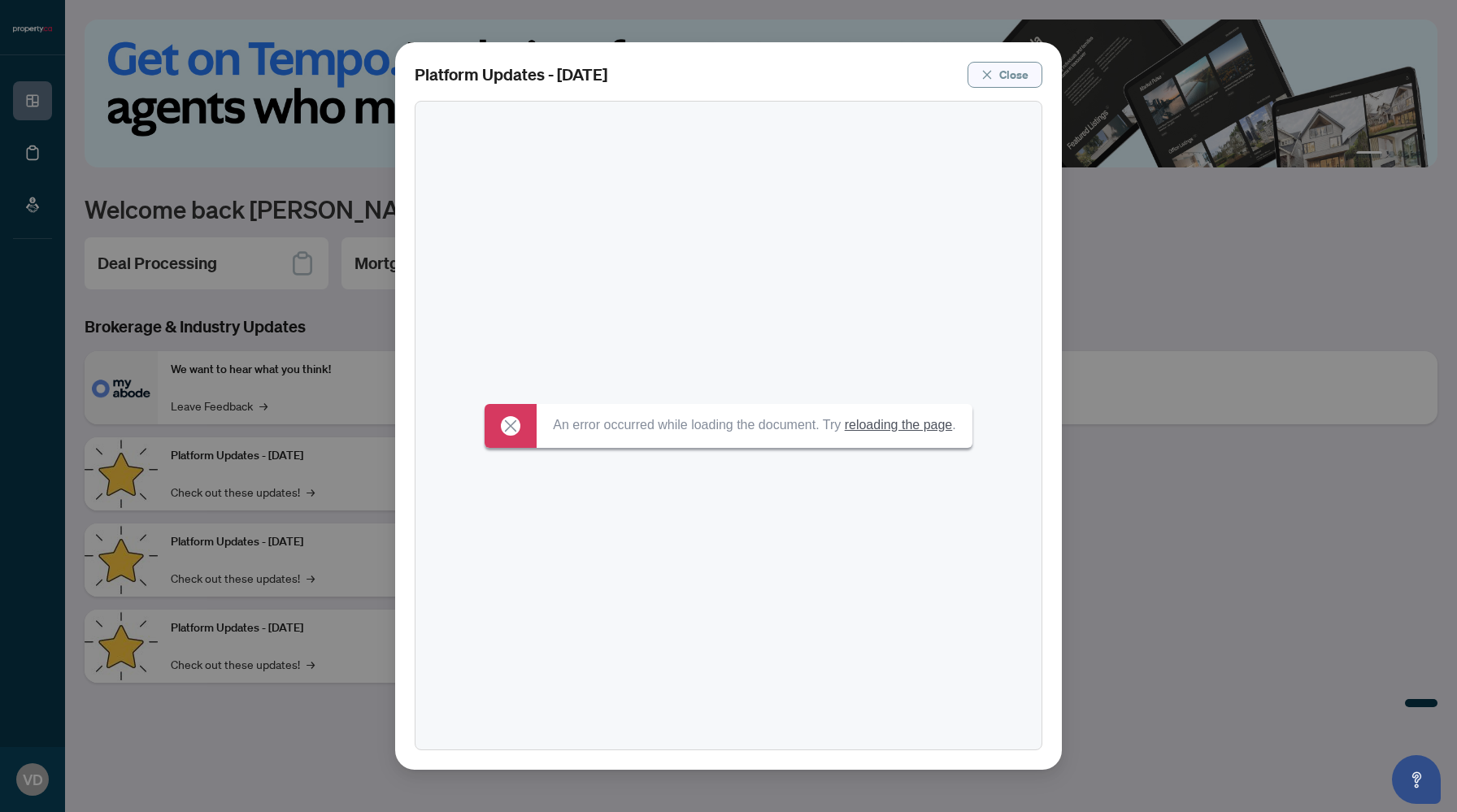
click at [1005, 76] on span "Close" at bounding box center [1014, 75] width 29 height 26
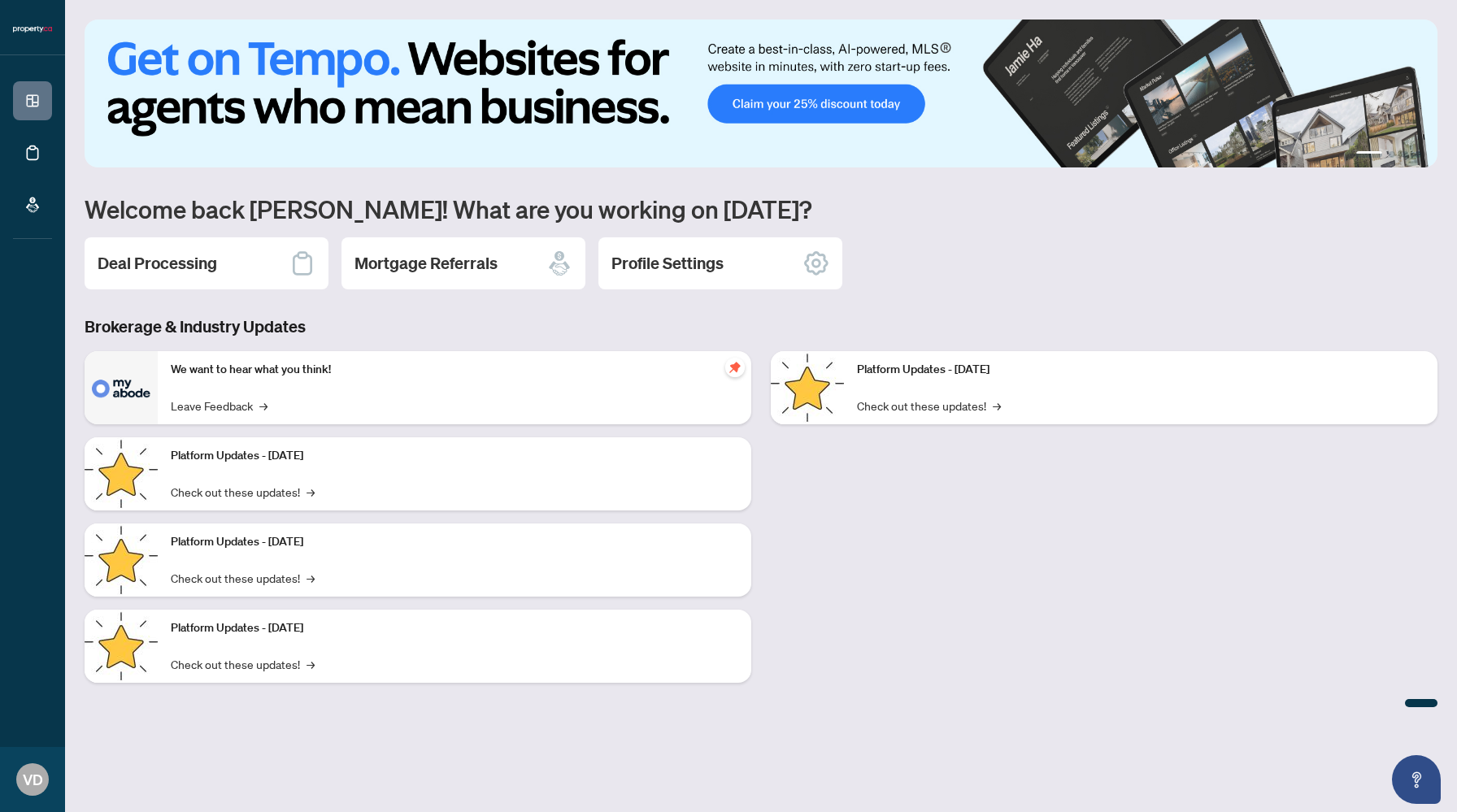
click at [1029, 287] on div "Deal Processing Mortgage Referrals Profile Settings" at bounding box center [761, 263] width 1353 height 52
click at [982, 580] on div "Platform Updates - [DATE] Check out these updates! →" at bounding box center [1104, 523] width 686 height 345
click at [1421, 702] on div at bounding box center [1421, 703] width 33 height 8
click at [1123, 608] on div "Platform Updates - [DATE] Check out these updates! →" at bounding box center [1104, 523] width 686 height 345
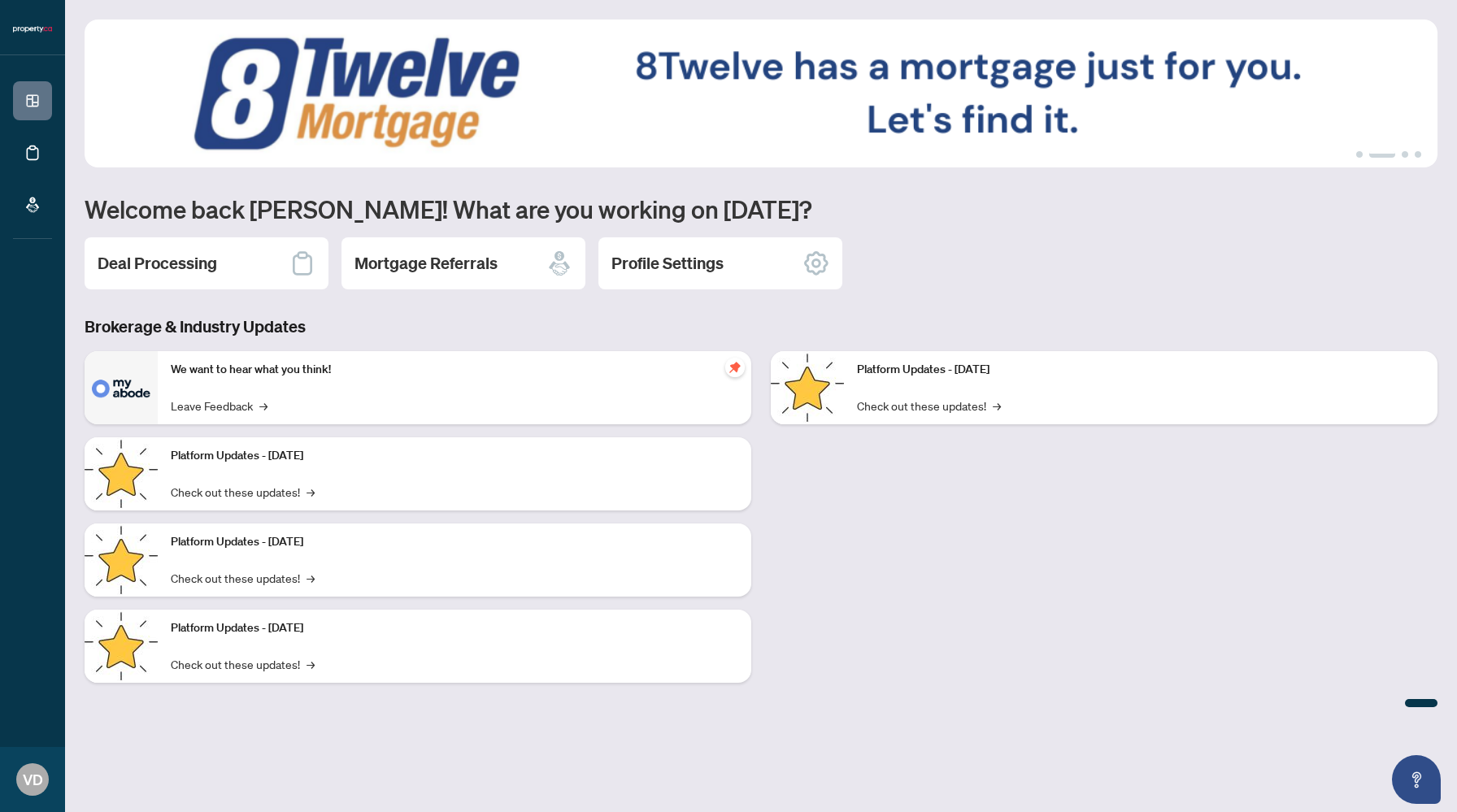
click at [987, 305] on div "1 2 3 4 Welcome back [PERSON_NAME]! What are you working on [DATE]? Deal Proces…" at bounding box center [761, 364] width 1353 height 688
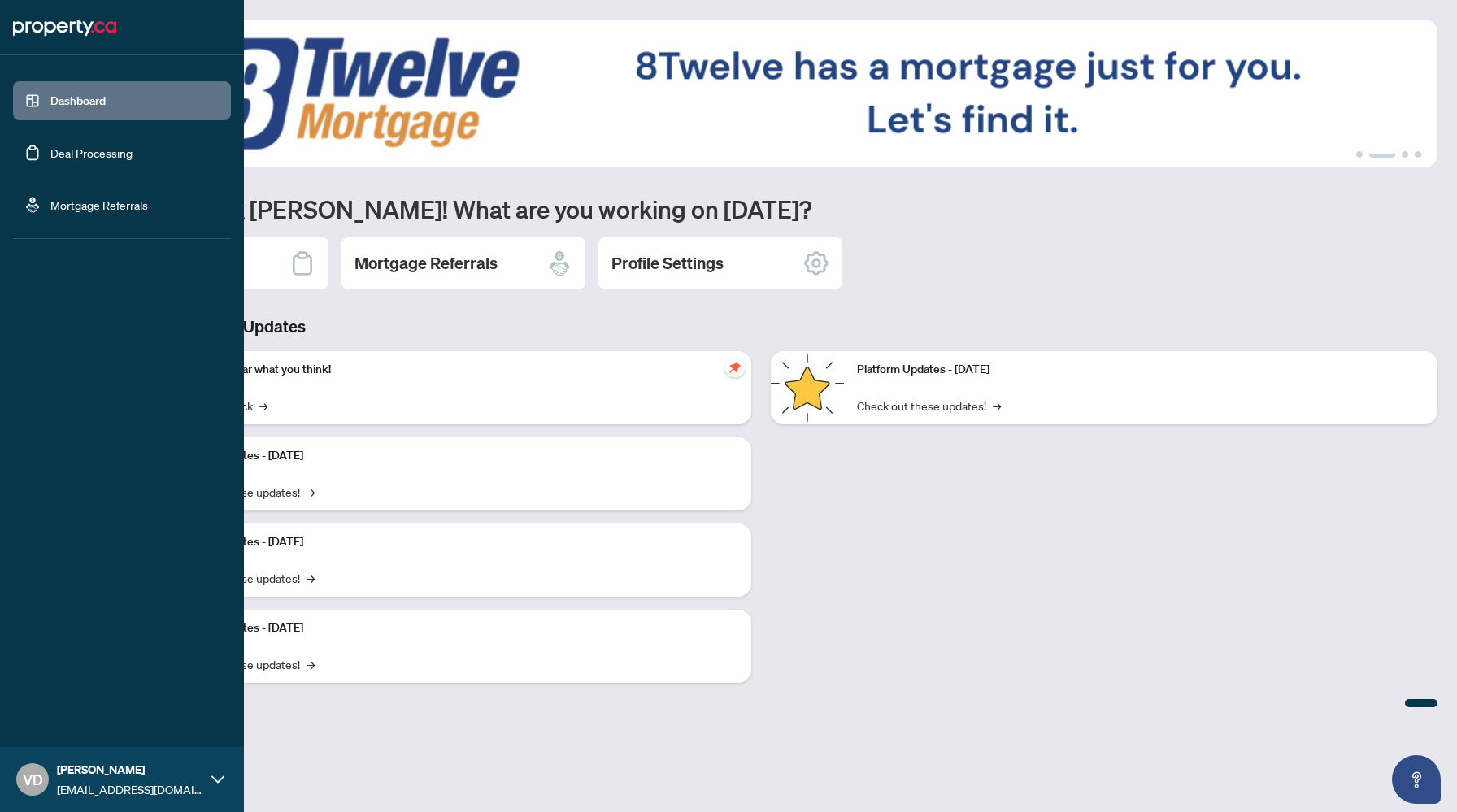
click at [66, 33] on img at bounding box center [64, 28] width 103 height 26
click at [80, 147] on link "Deal Processing" at bounding box center [91, 153] width 82 height 15
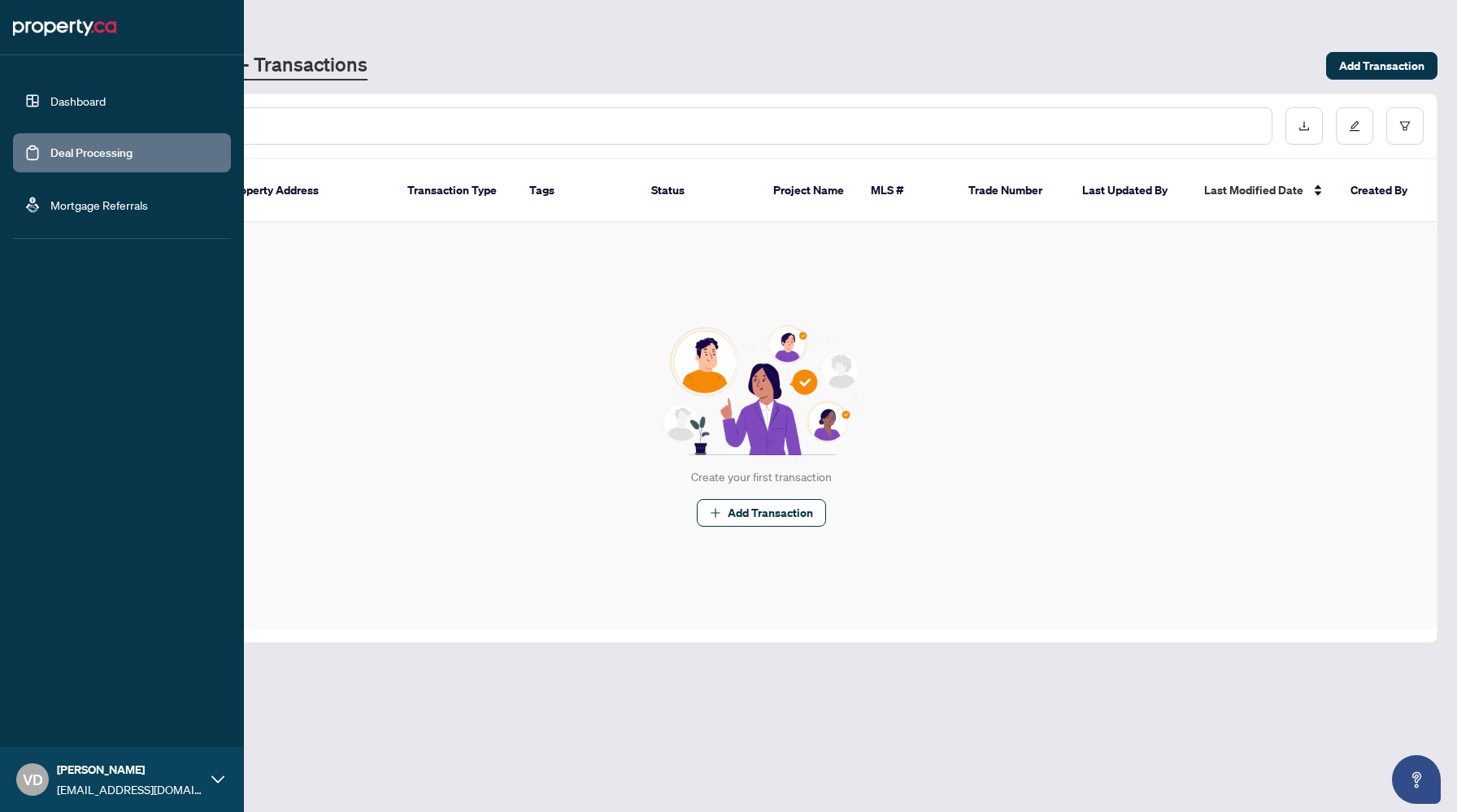
click at [86, 108] on link "Dashboard" at bounding box center [78, 101] width 55 height 15
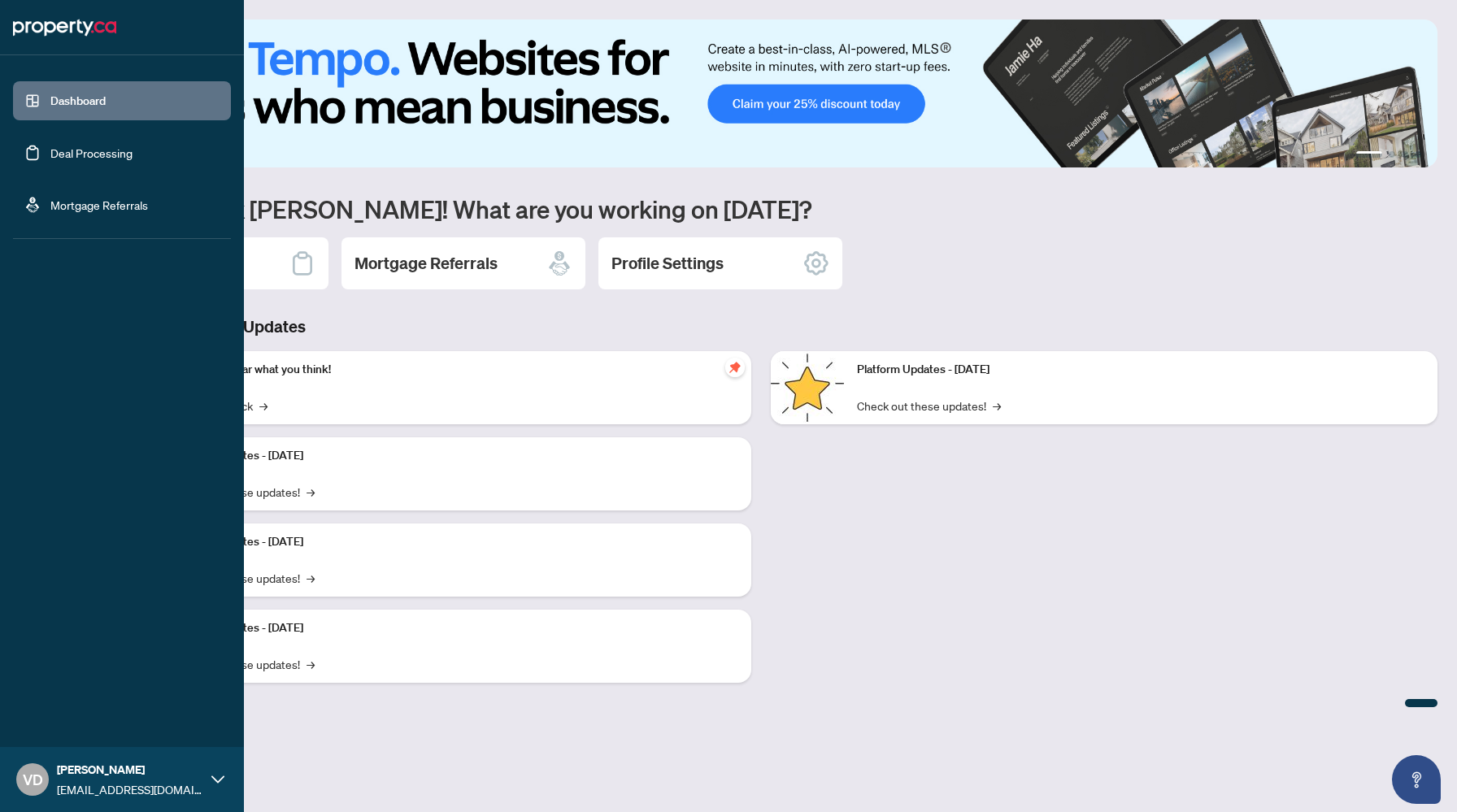
click at [89, 210] on link "Mortgage Referrals" at bounding box center [99, 205] width 98 height 15
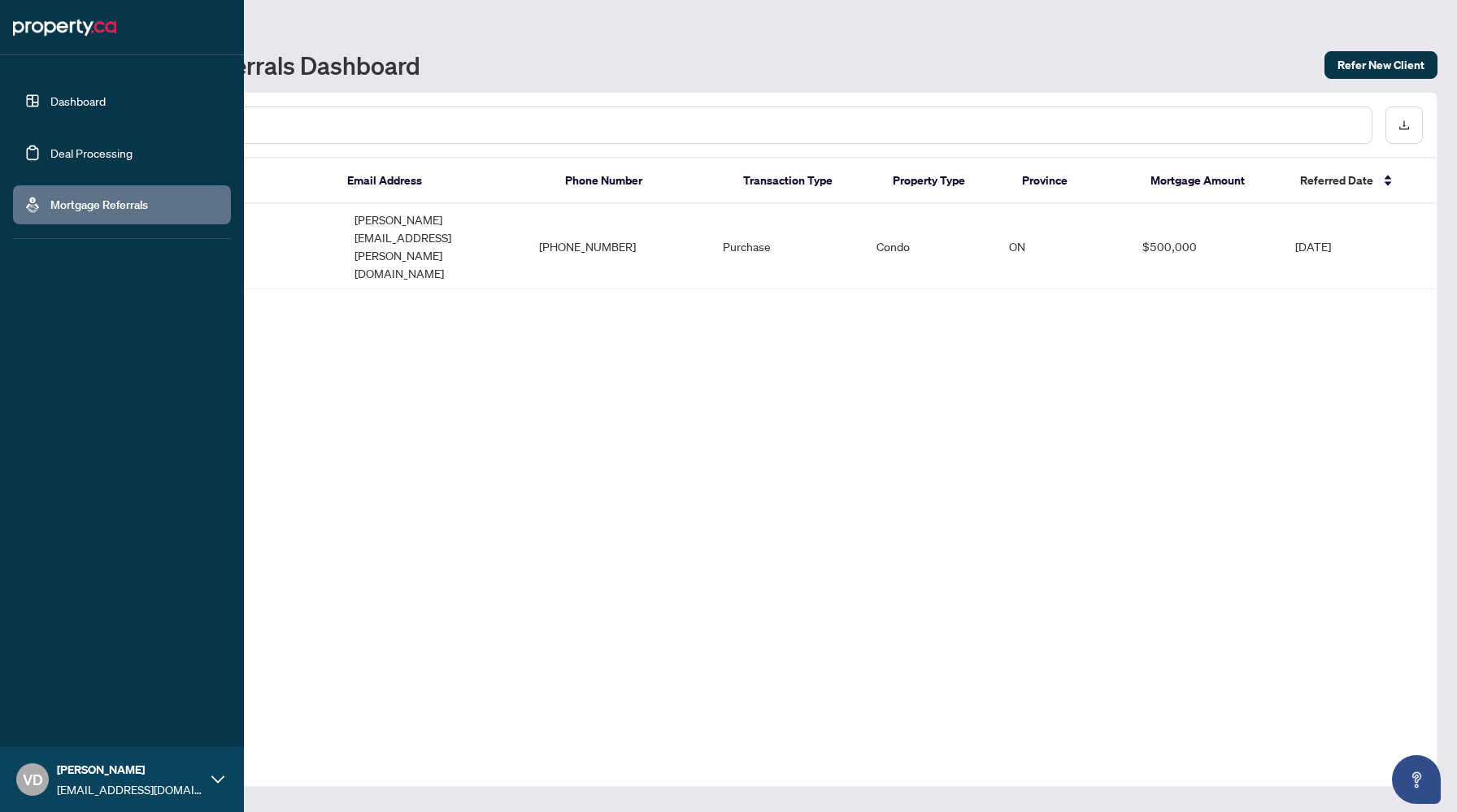
click at [88, 108] on link "Dashboard" at bounding box center [78, 101] width 55 height 15
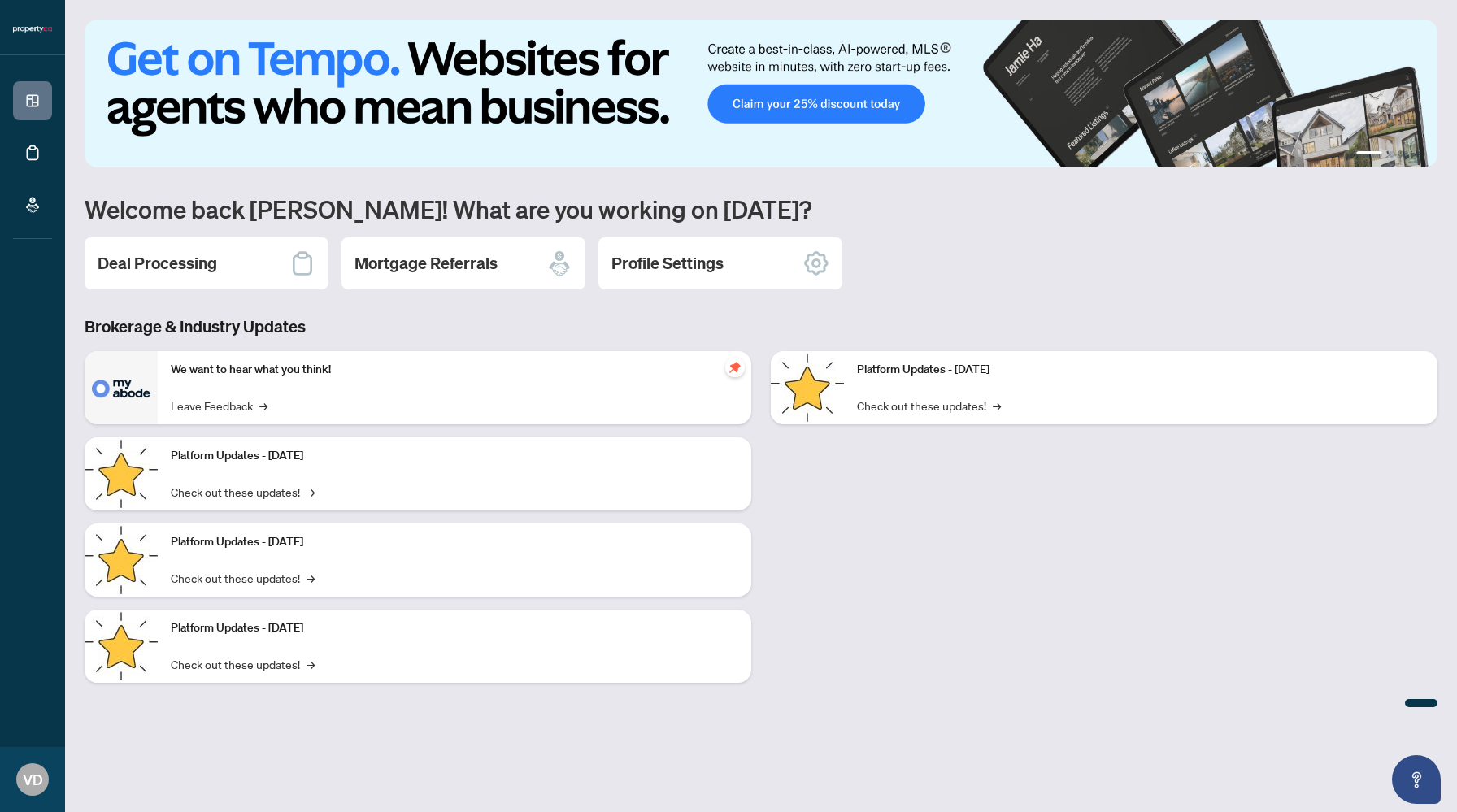
click at [1024, 250] on div "Deal Processing Mortgage Referrals Profile Settings" at bounding box center [761, 263] width 1353 height 52
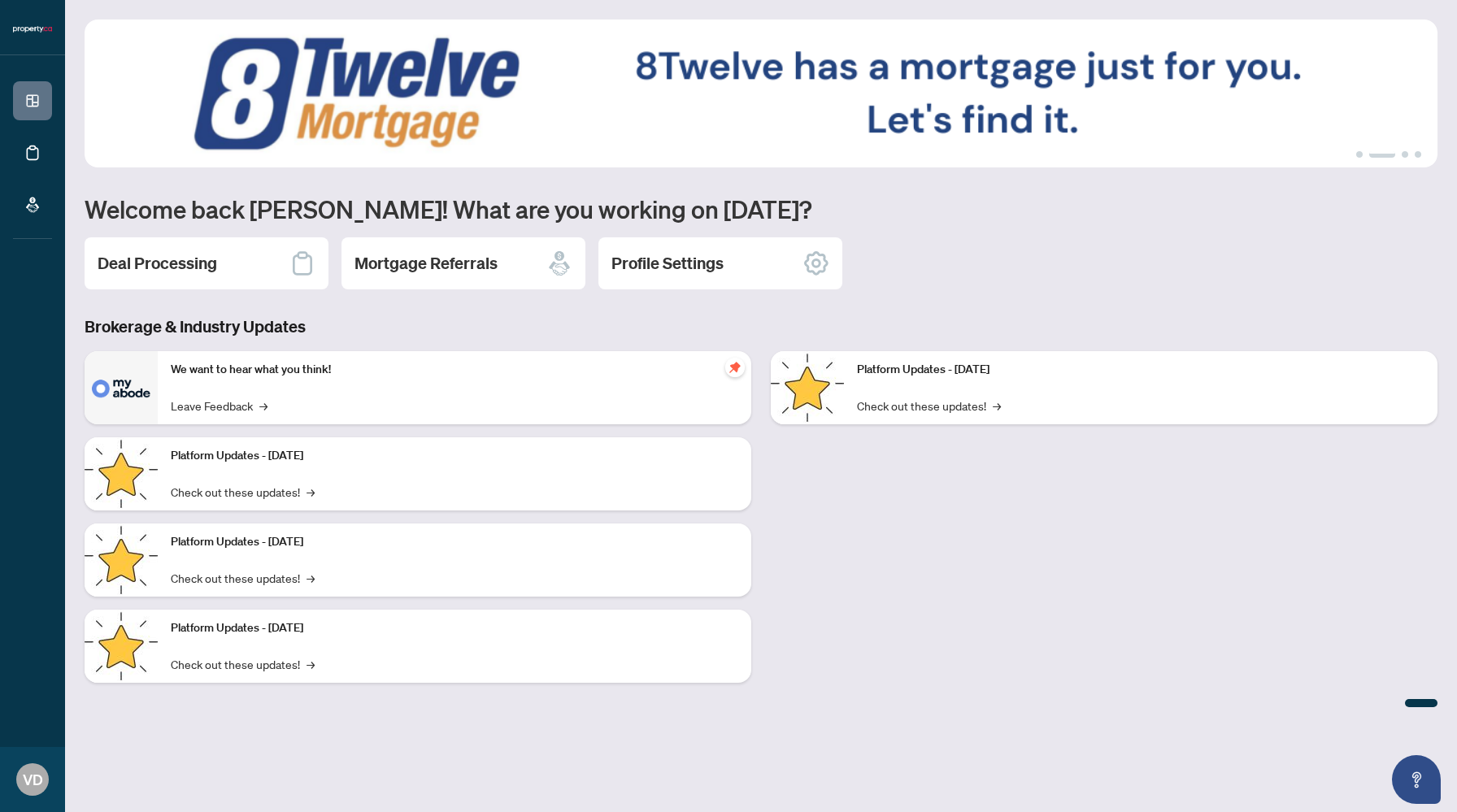
click at [1024, 250] on div "Deal Processing Mortgage Referrals Profile Settings" at bounding box center [761, 263] width 1353 height 52
